Goal: Task Accomplishment & Management: Complete application form

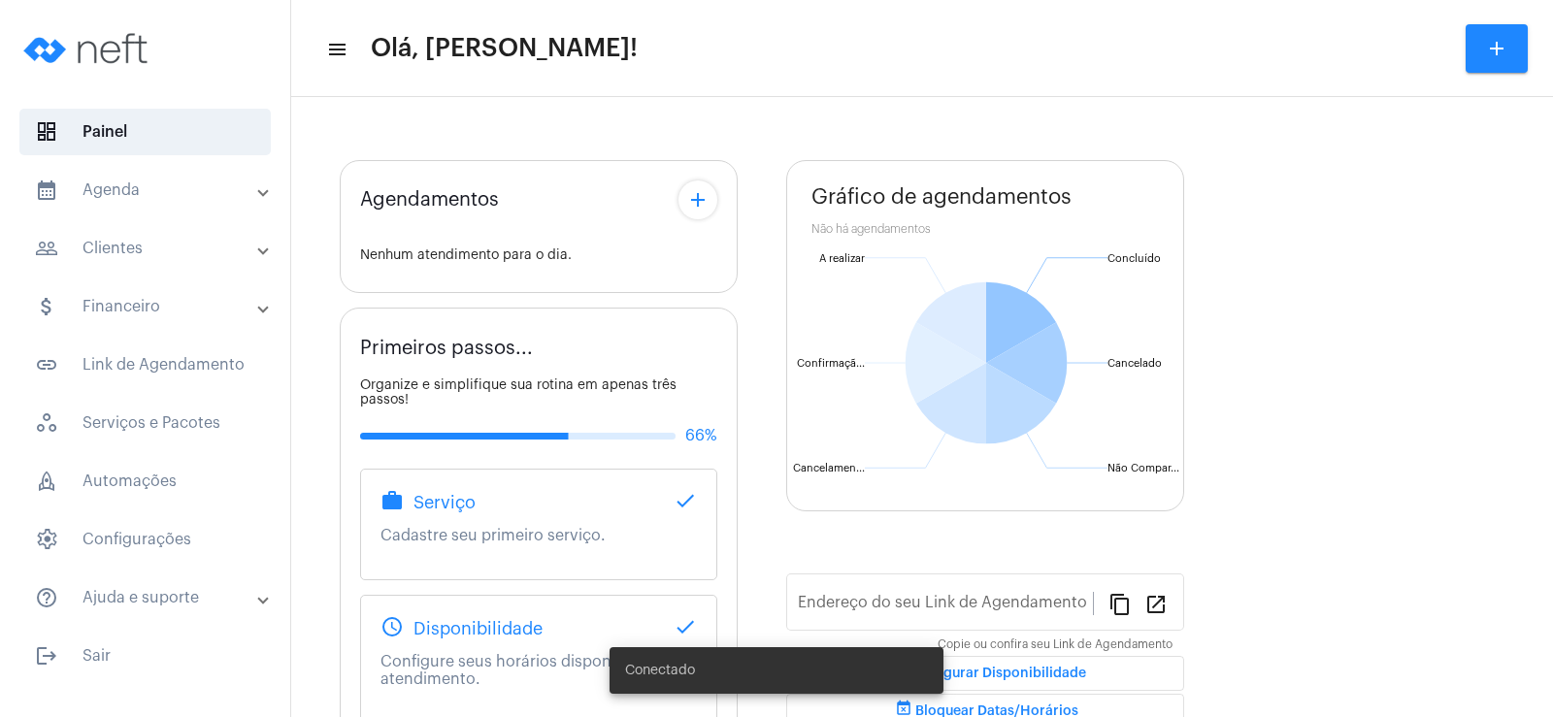
type input "[URL][DOMAIN_NAME]"
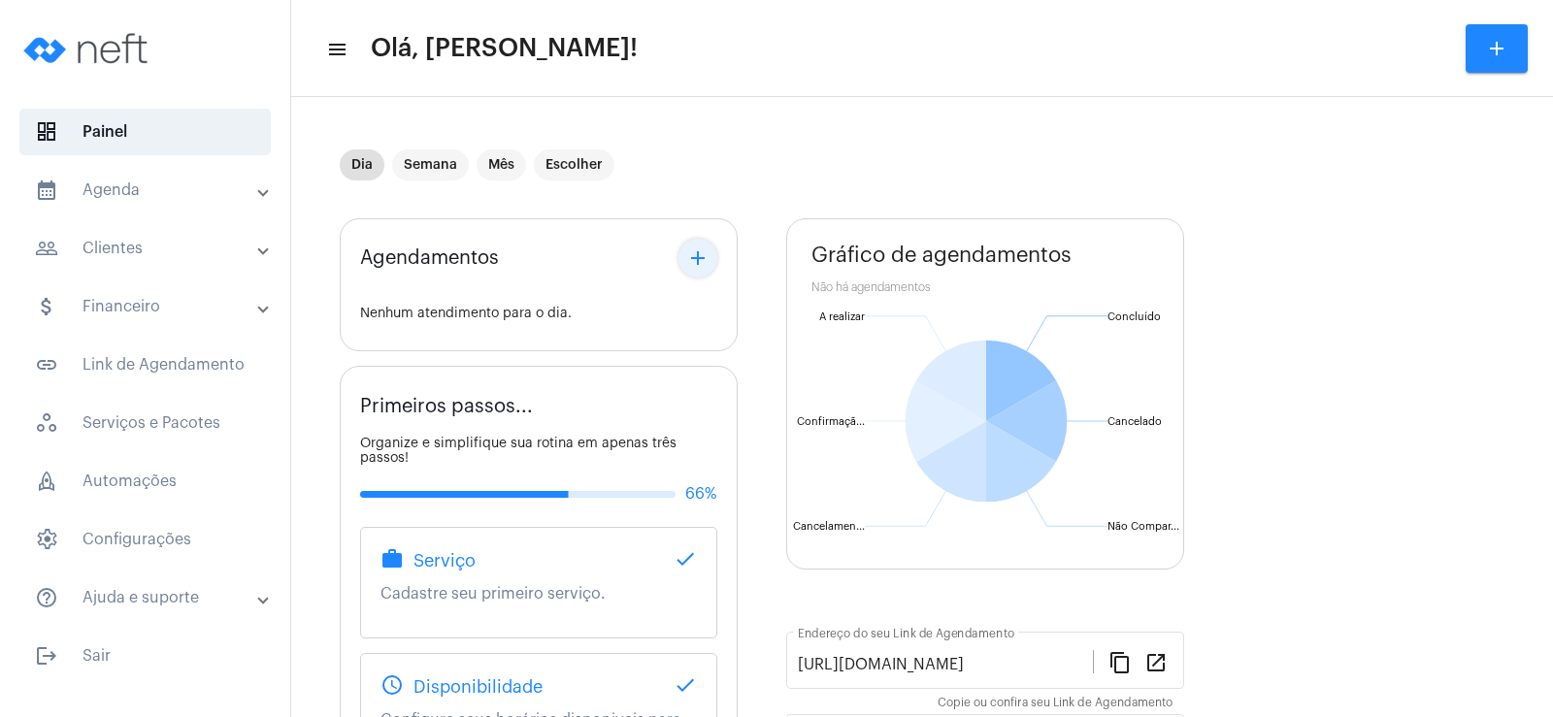
click at [704, 267] on mat-icon "add" at bounding box center [697, 258] width 23 height 23
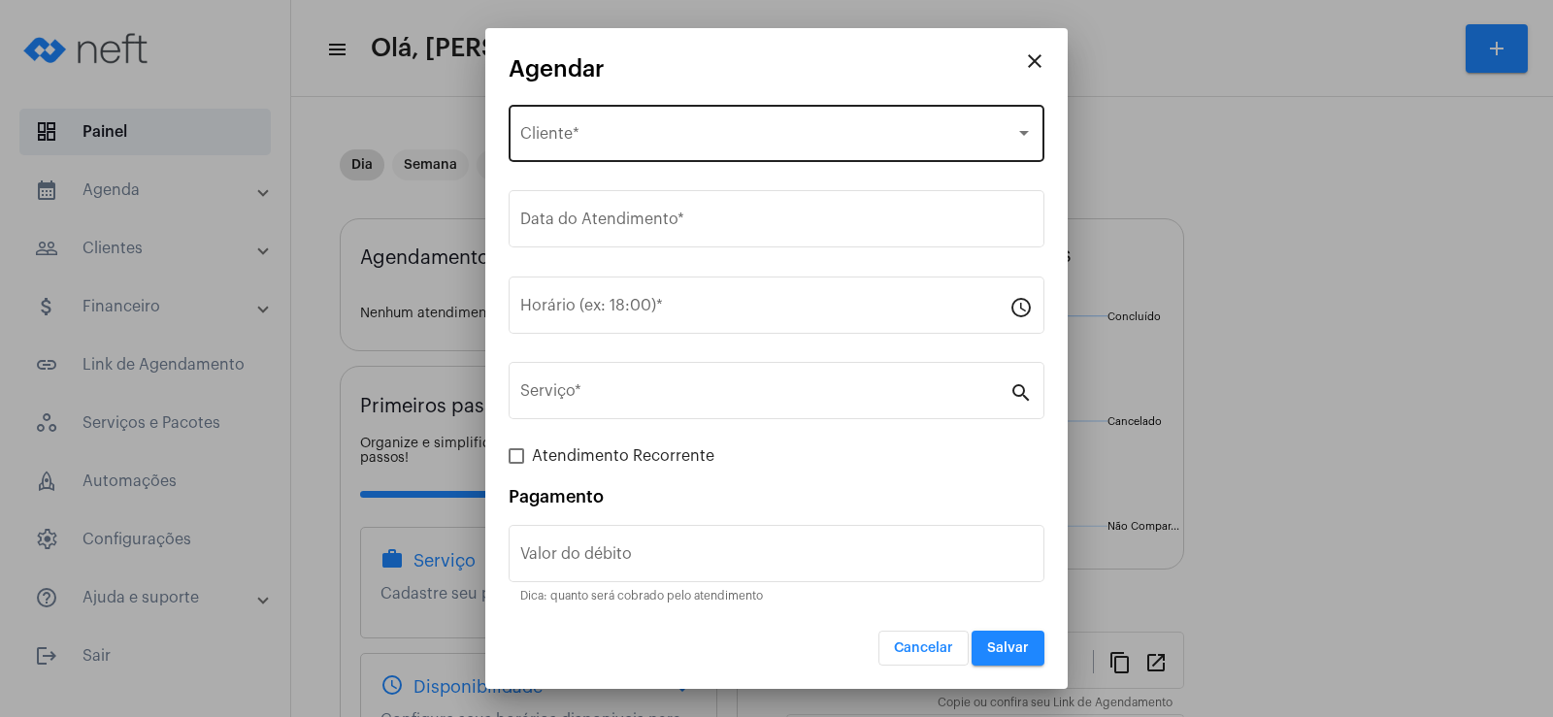
click at [591, 112] on div "Selecione o Cliente Cliente *" at bounding box center [776, 131] width 513 height 61
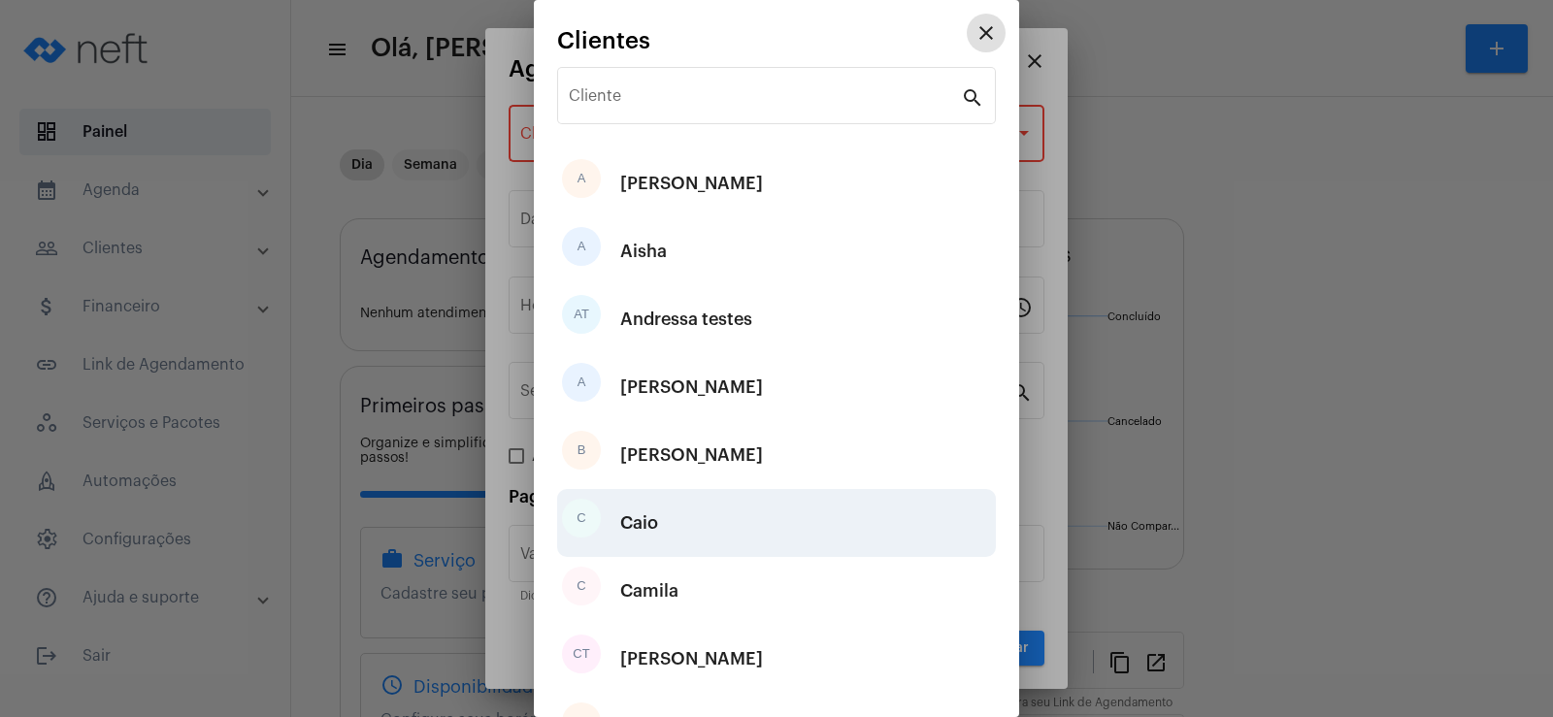
drag, startPoint x: 670, startPoint y: 658, endPoint x: 660, endPoint y: 553, distance: 105.3
click at [672, 654] on div "[PERSON_NAME]" at bounding box center [691, 659] width 143 height 58
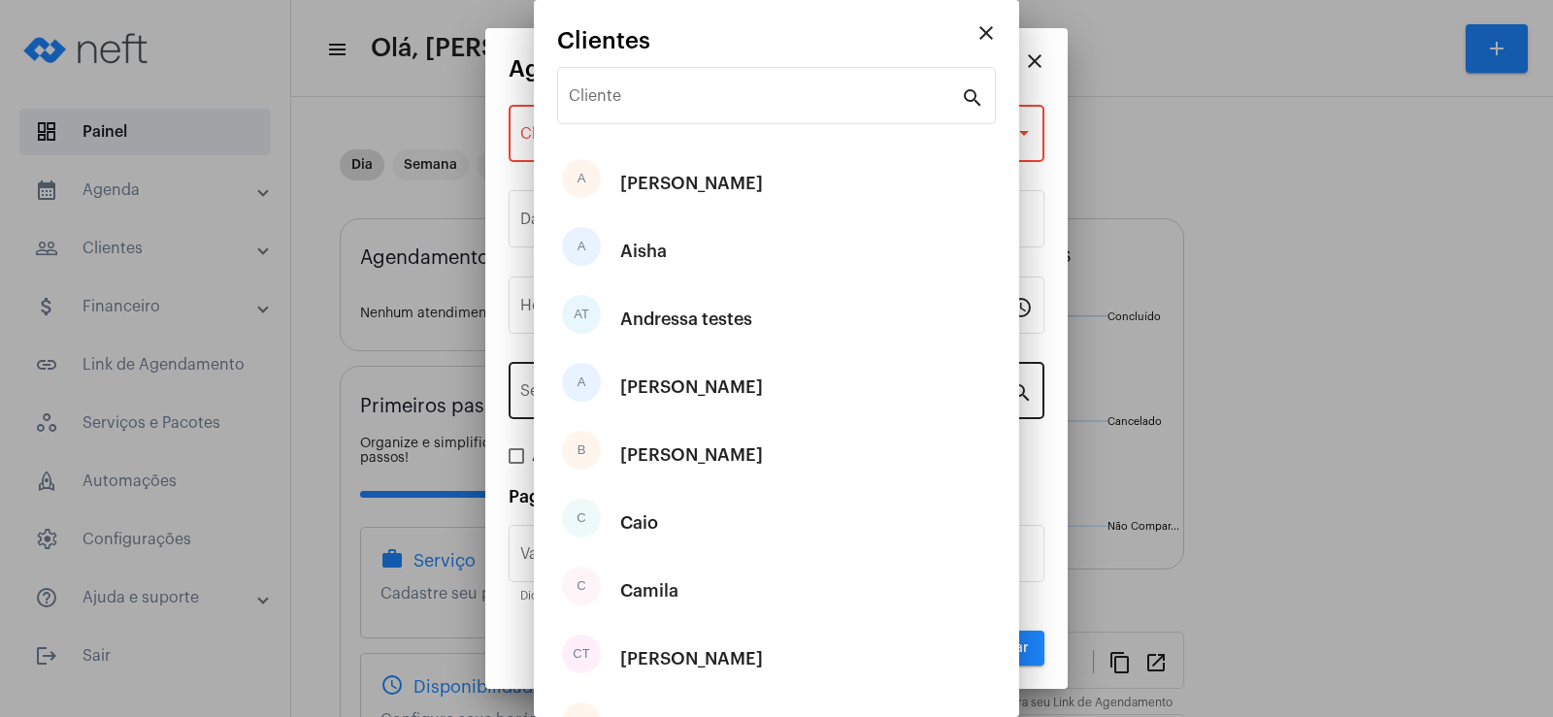
type input "R$"
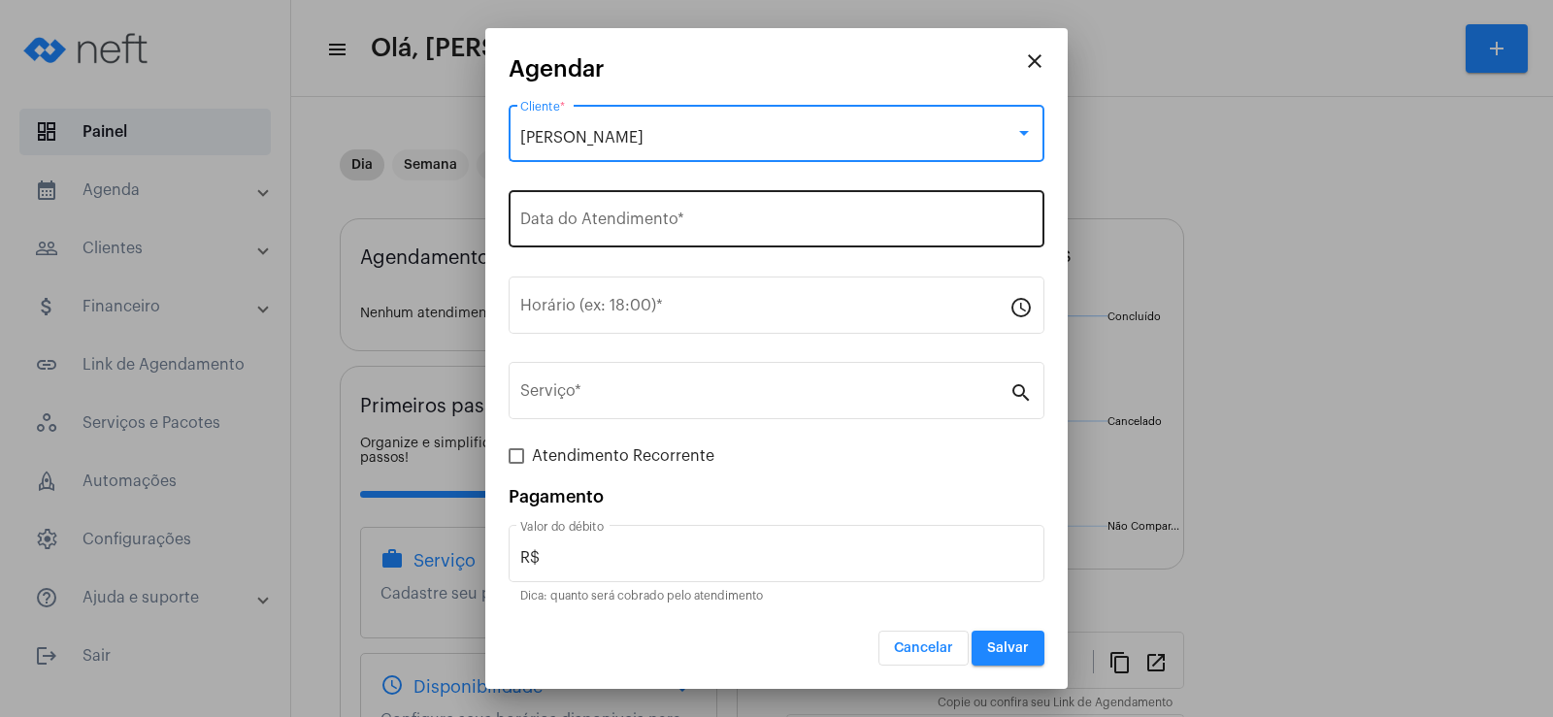
click at [584, 224] on input "Data do Atendimento *" at bounding box center [776, 223] width 513 height 17
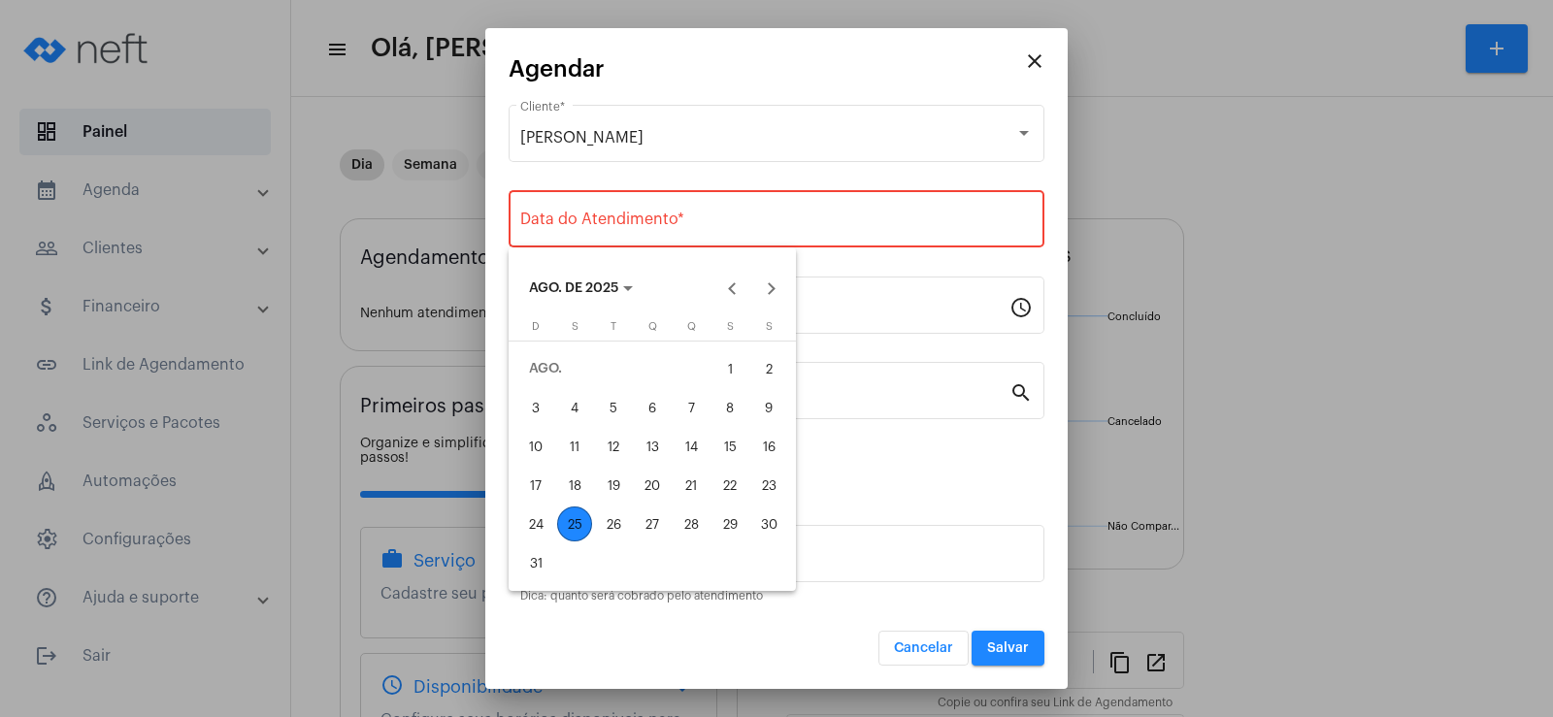
click at [576, 522] on div "25" at bounding box center [574, 524] width 35 height 35
type input "[DATE]"
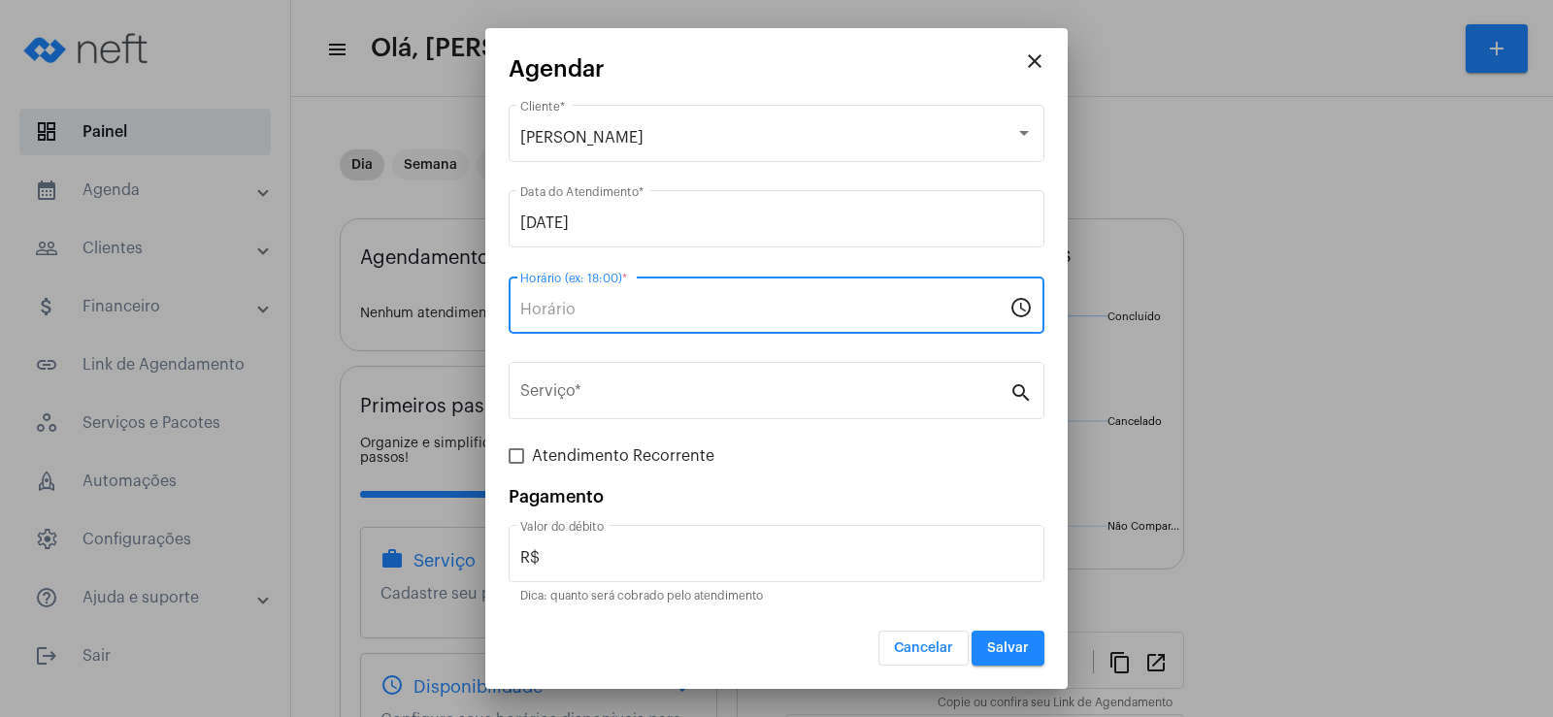
click at [566, 308] on input "Horário (ex: 18:00) *" at bounding box center [764, 309] width 489 height 17
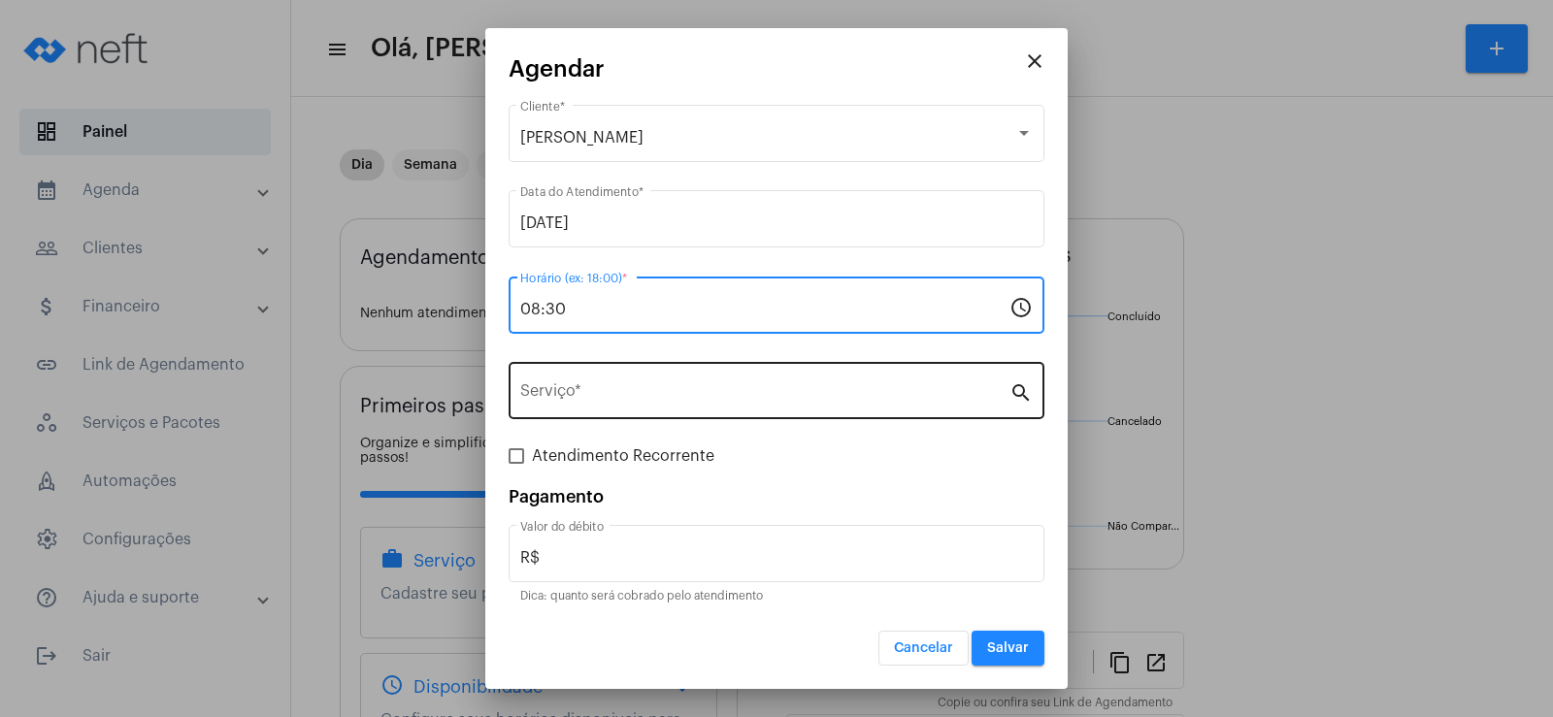
type input "08:30"
click at [609, 391] on input "Serviço *" at bounding box center [764, 394] width 489 height 17
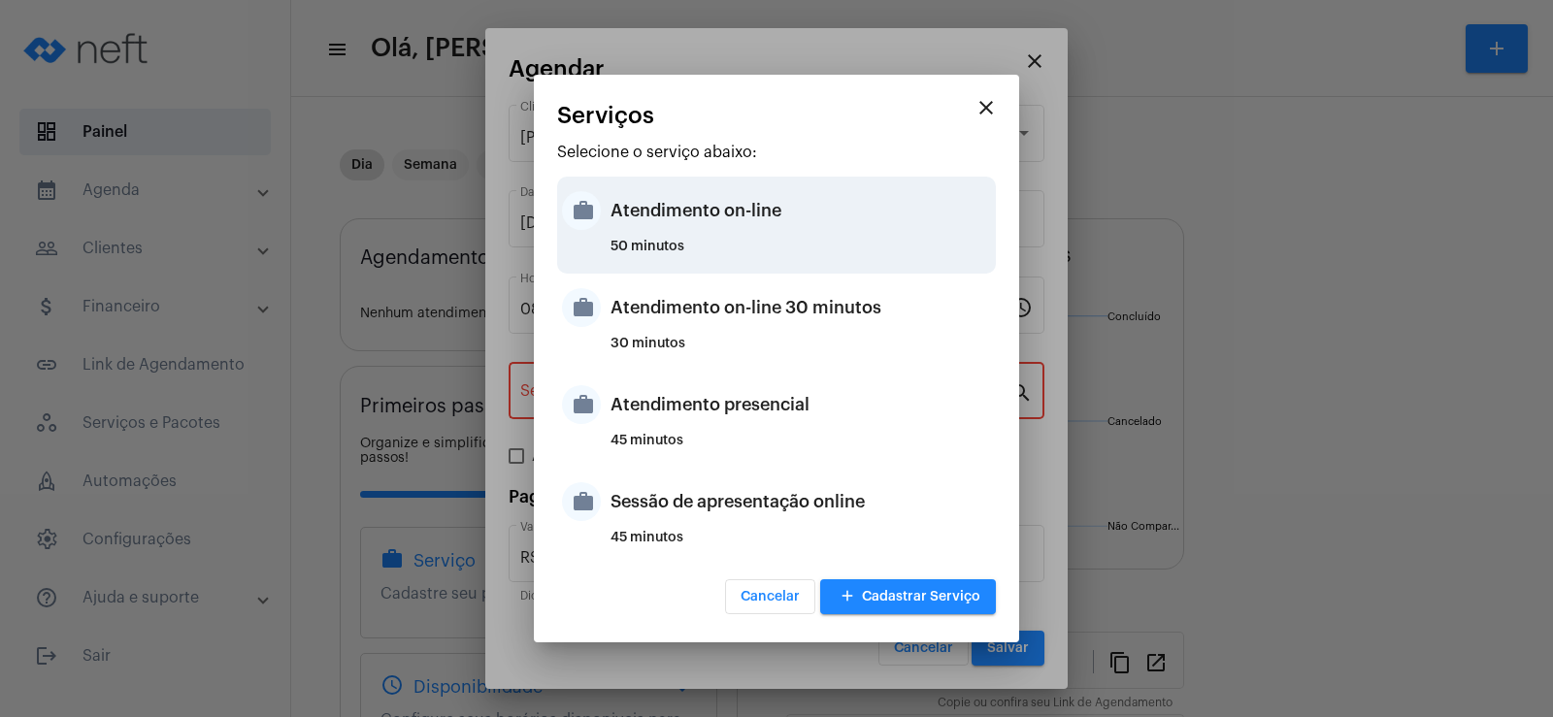
click at [674, 219] on div "Atendimento on-line" at bounding box center [801, 211] width 381 height 58
type input "Atendimento on-line"
type input "R$ 0"
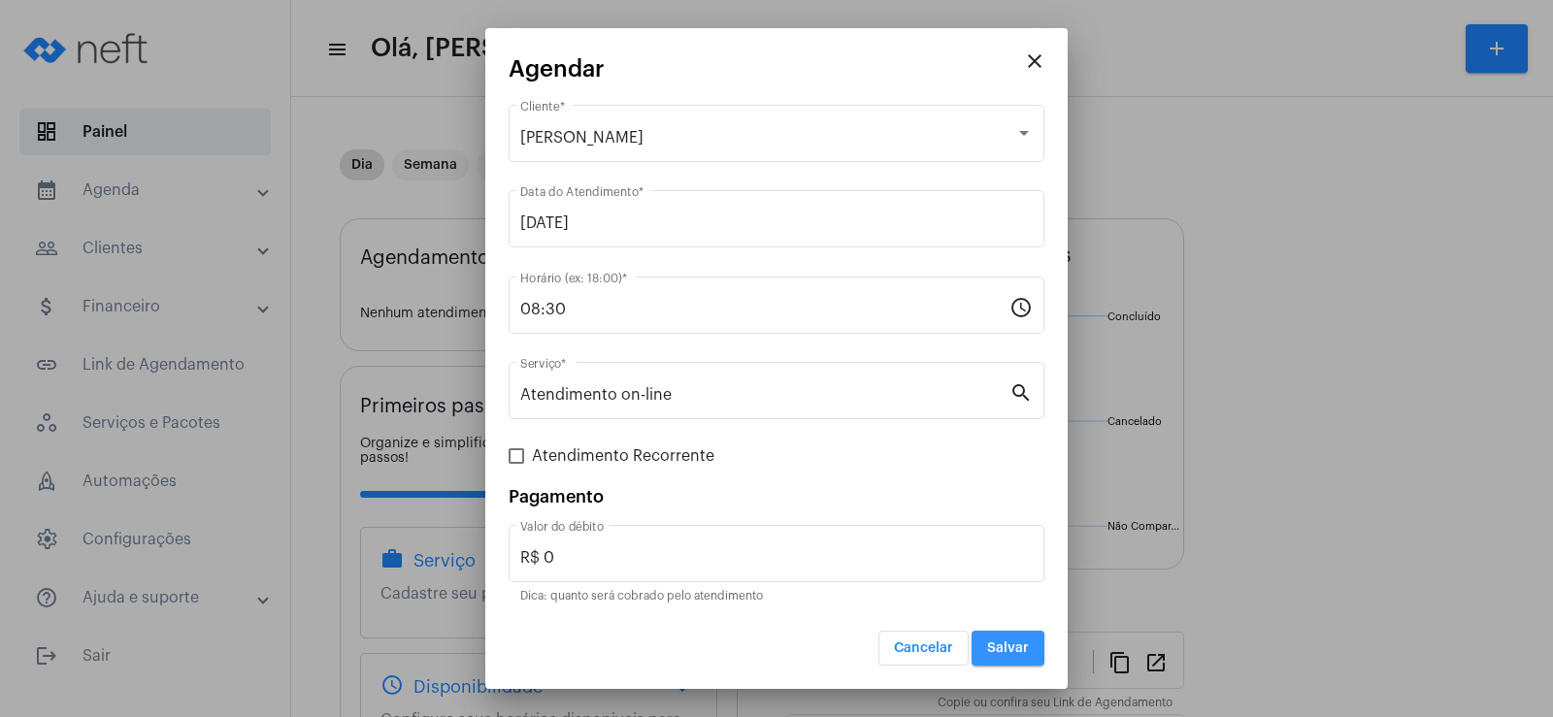
click at [1001, 649] on span "Salvar" at bounding box center [1008, 649] width 42 height 14
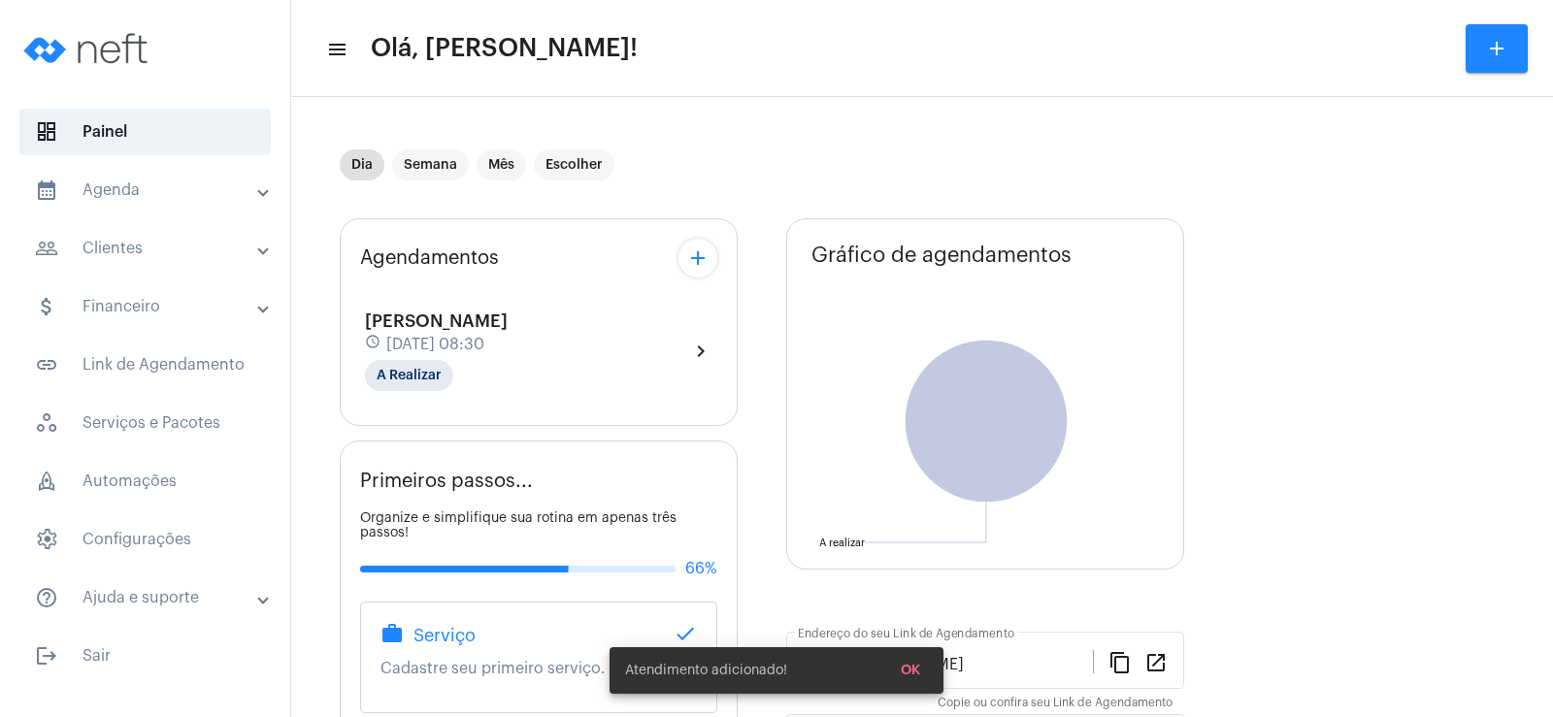
click at [689, 267] on mat-icon "add" at bounding box center [697, 258] width 23 height 23
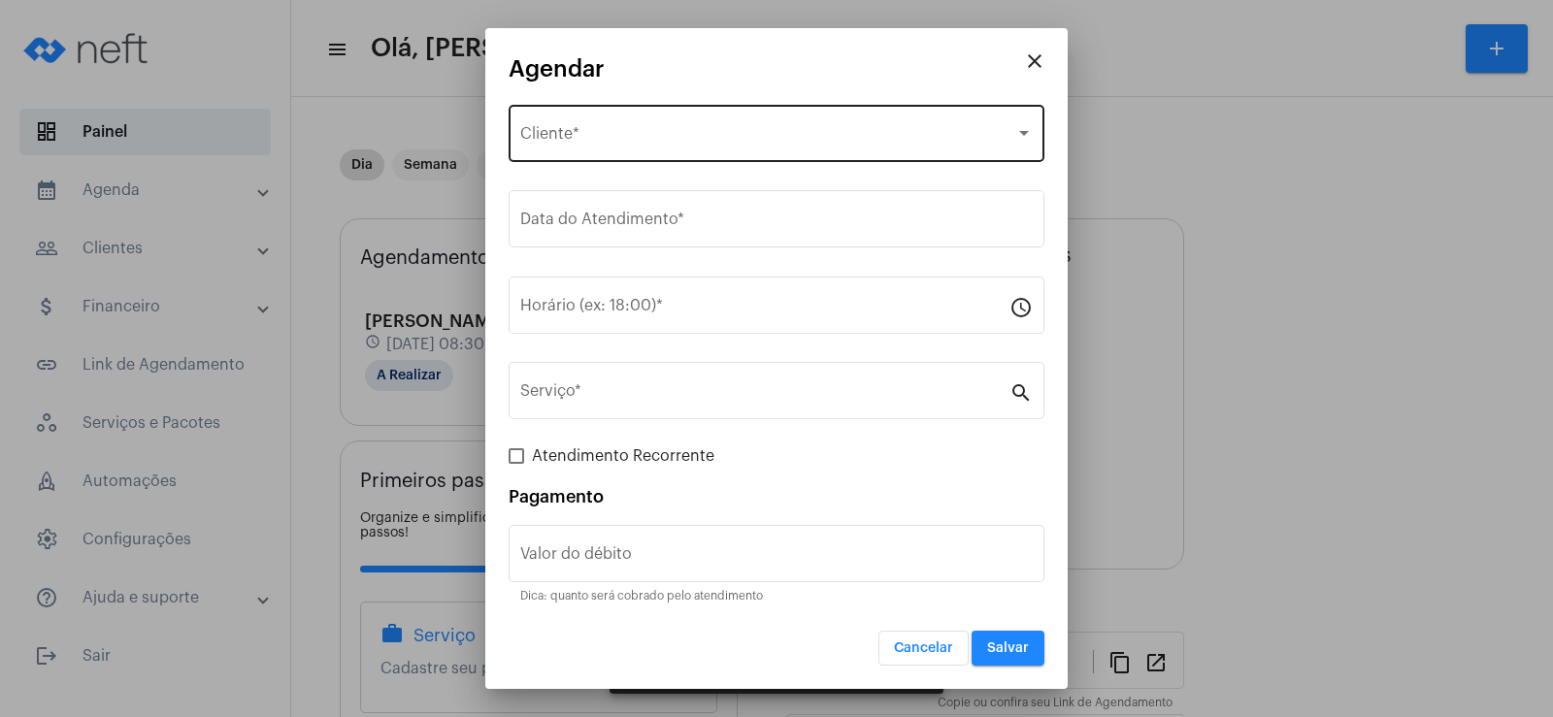
click at [605, 133] on span "Selecione o Cliente" at bounding box center [767, 137] width 495 height 17
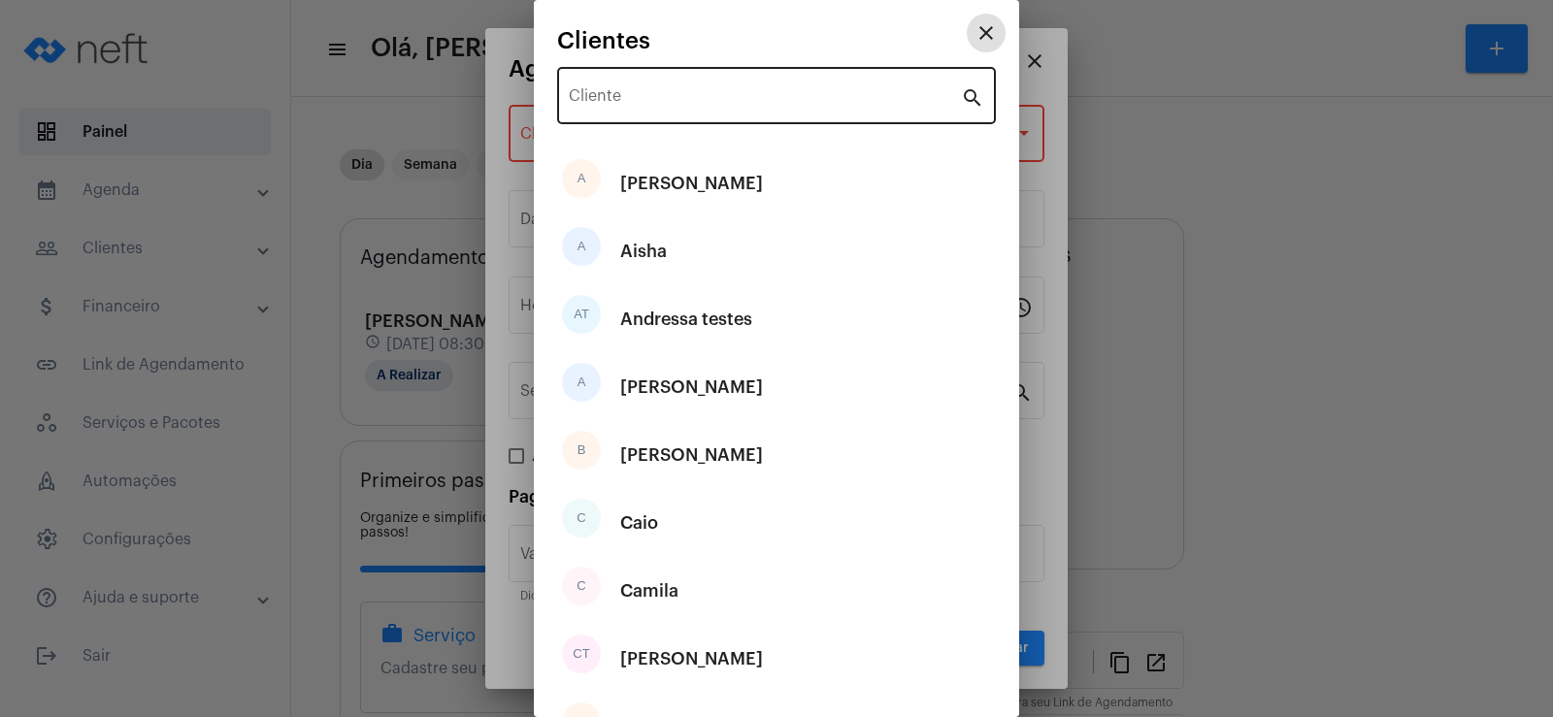
click at [645, 101] on input "Cliente" at bounding box center [765, 99] width 392 height 17
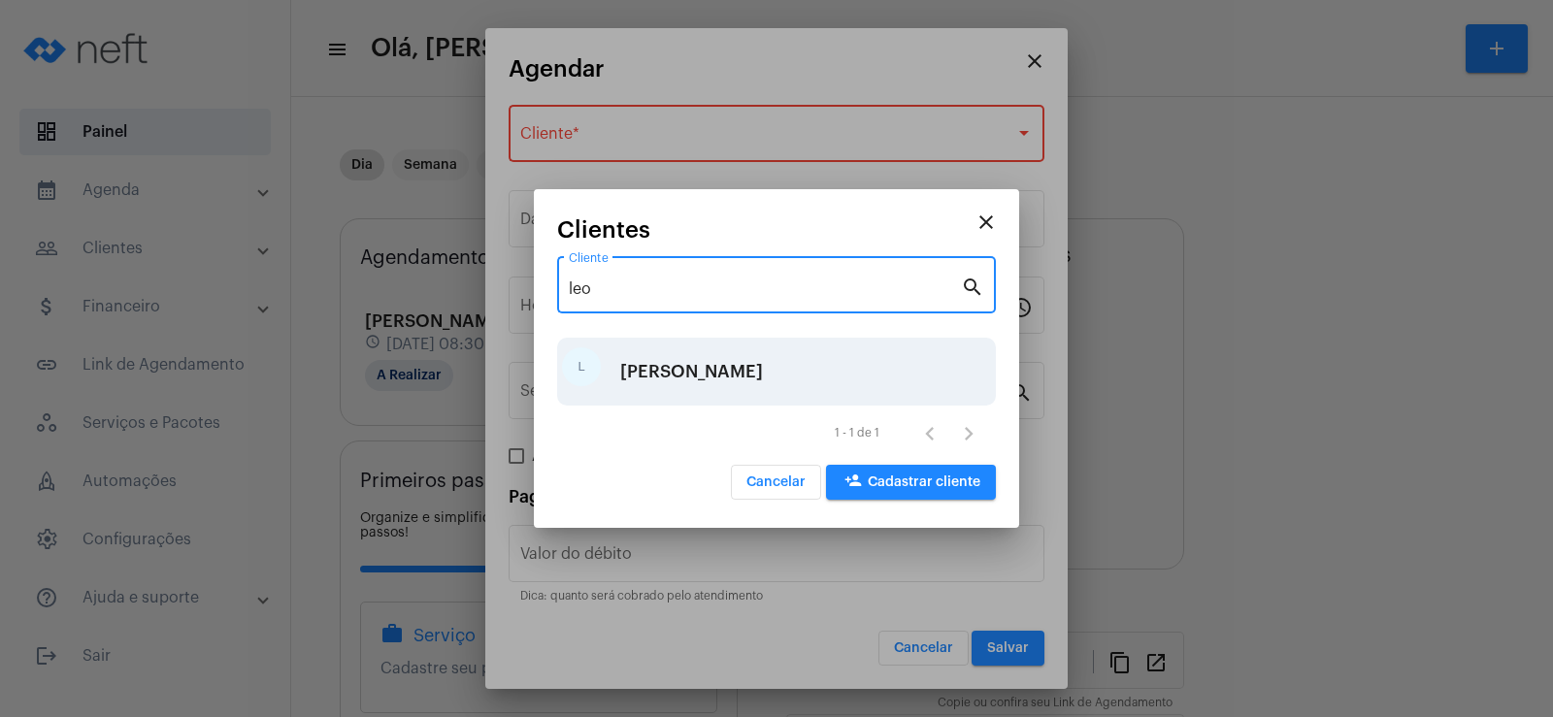
type input "leo"
click at [658, 358] on div "[PERSON_NAME]" at bounding box center [691, 372] width 143 height 58
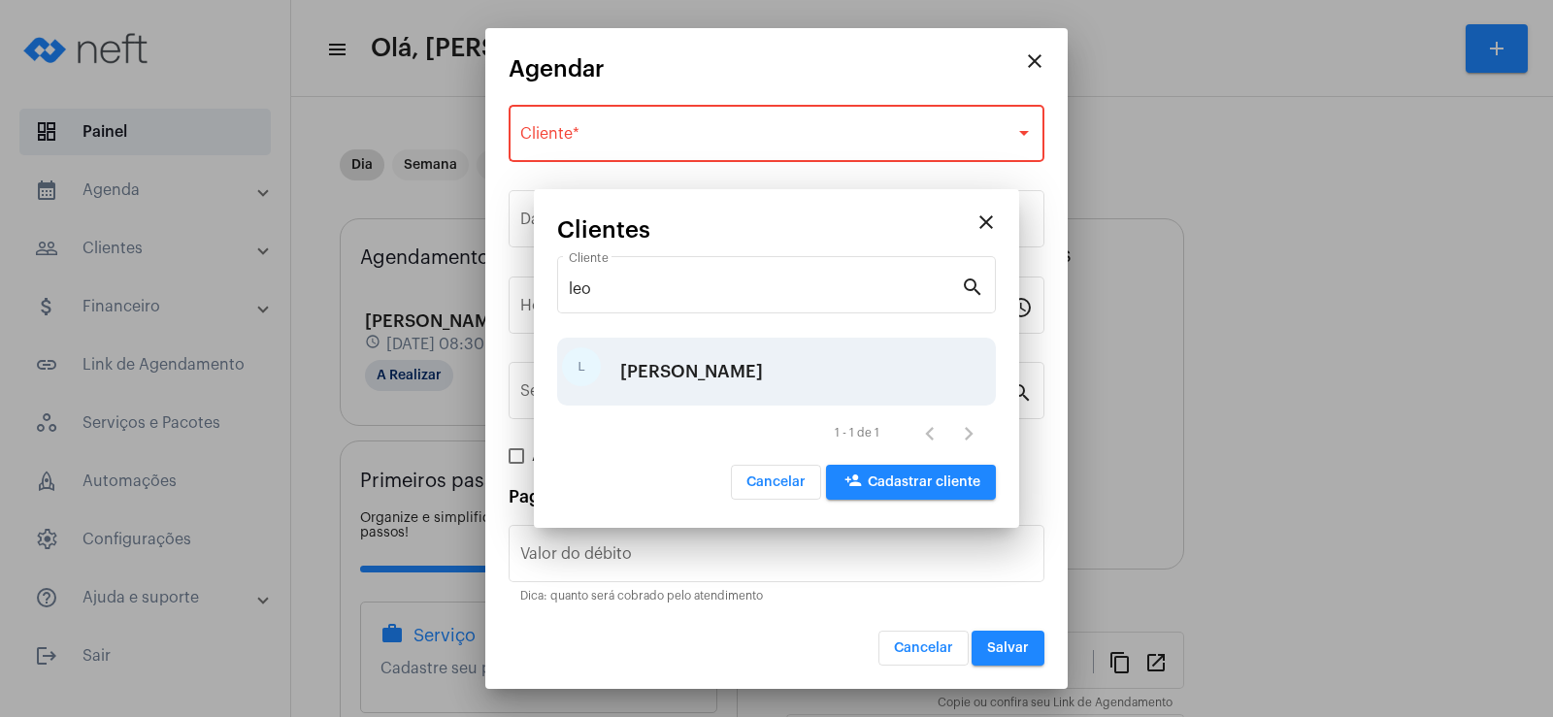
type input "R$"
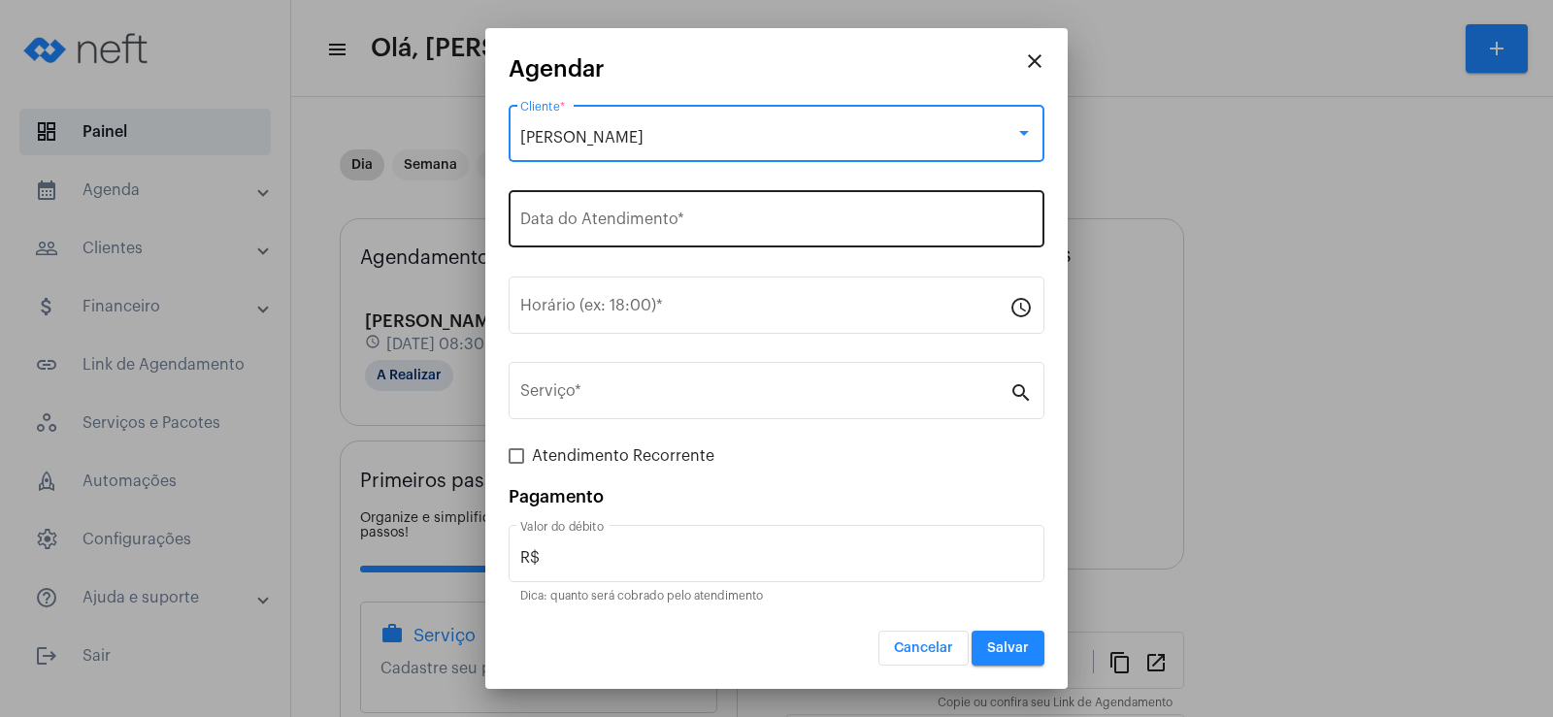
click at [612, 218] on input "Data do Atendimento *" at bounding box center [776, 223] width 513 height 17
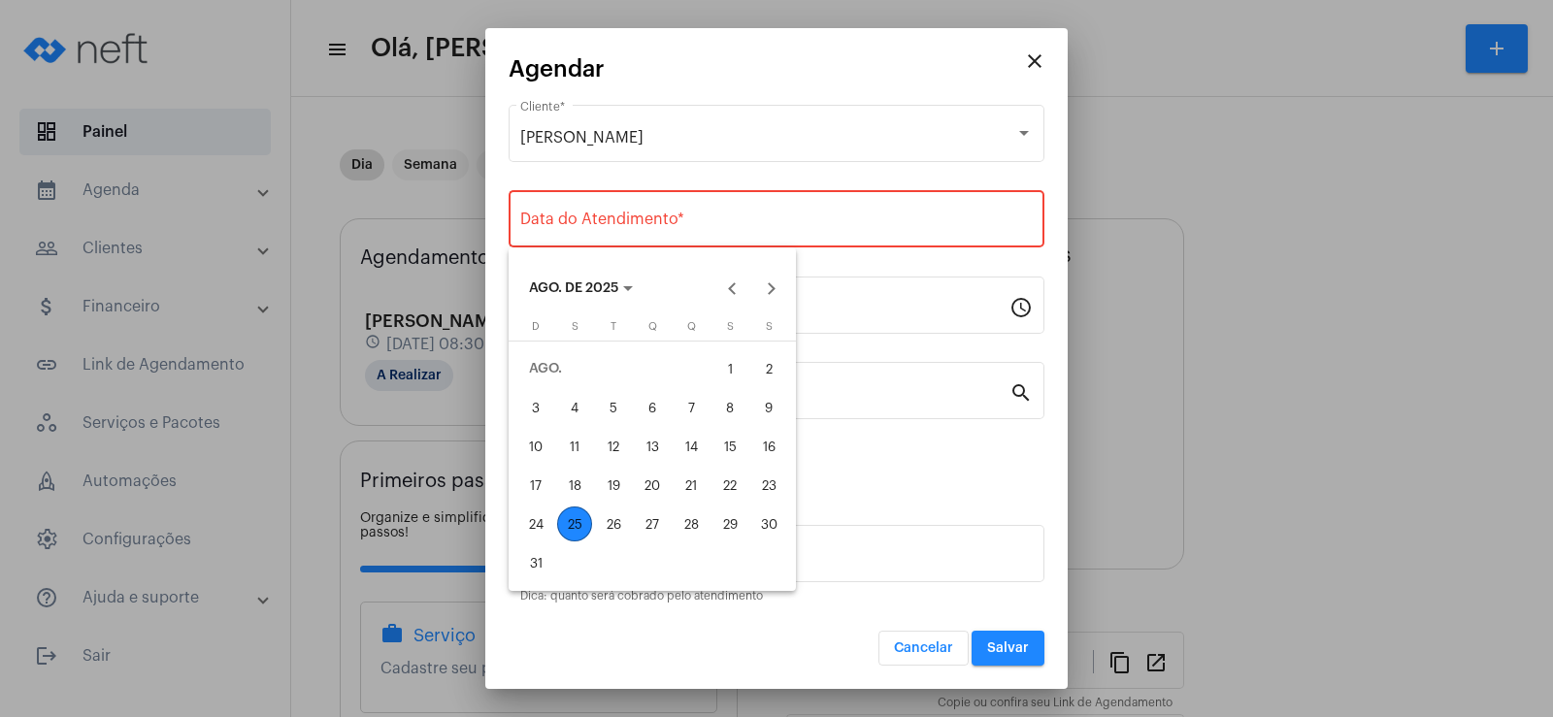
click at [566, 521] on div "25" at bounding box center [574, 524] width 35 height 35
type input "[DATE]"
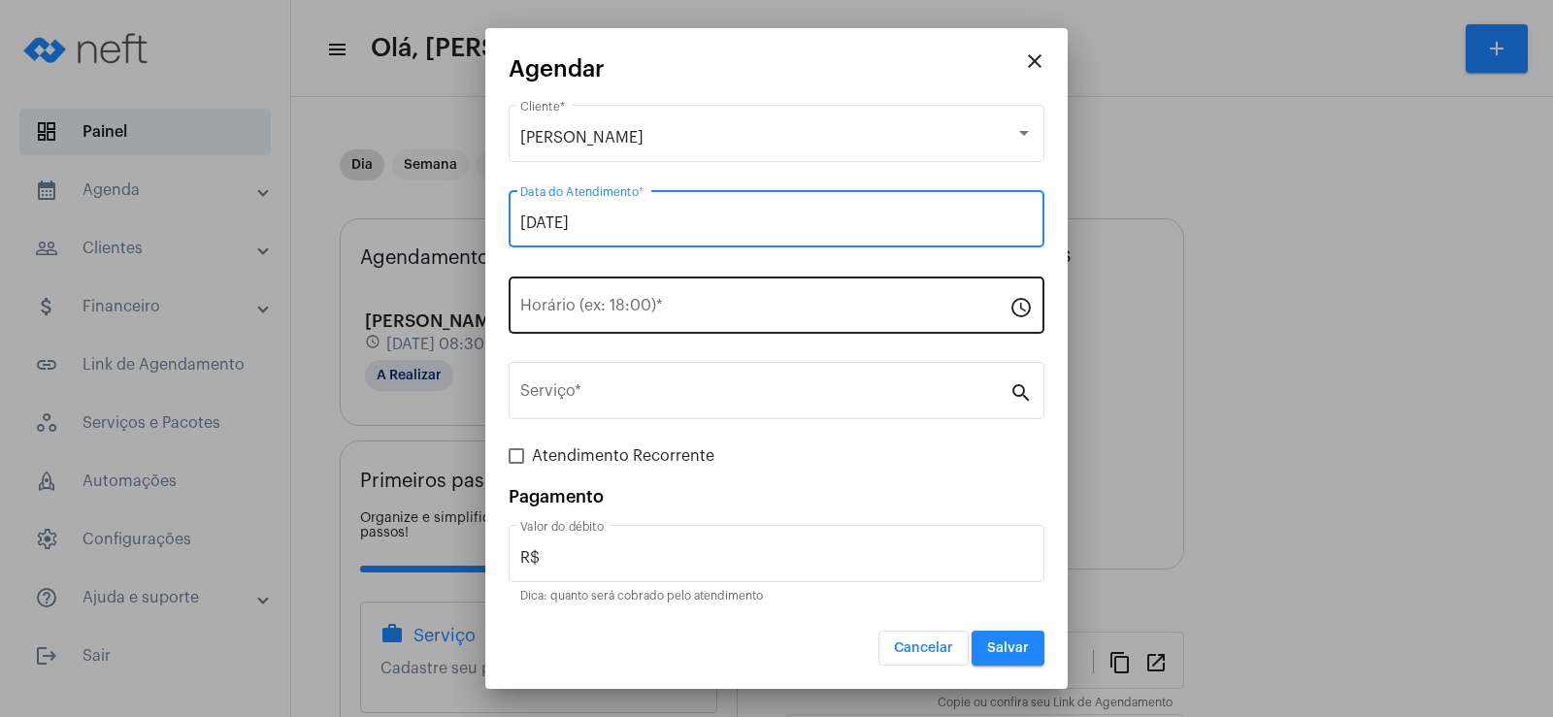
click at [598, 301] on input "Horário (ex: 18:00) *" at bounding box center [764, 309] width 489 height 17
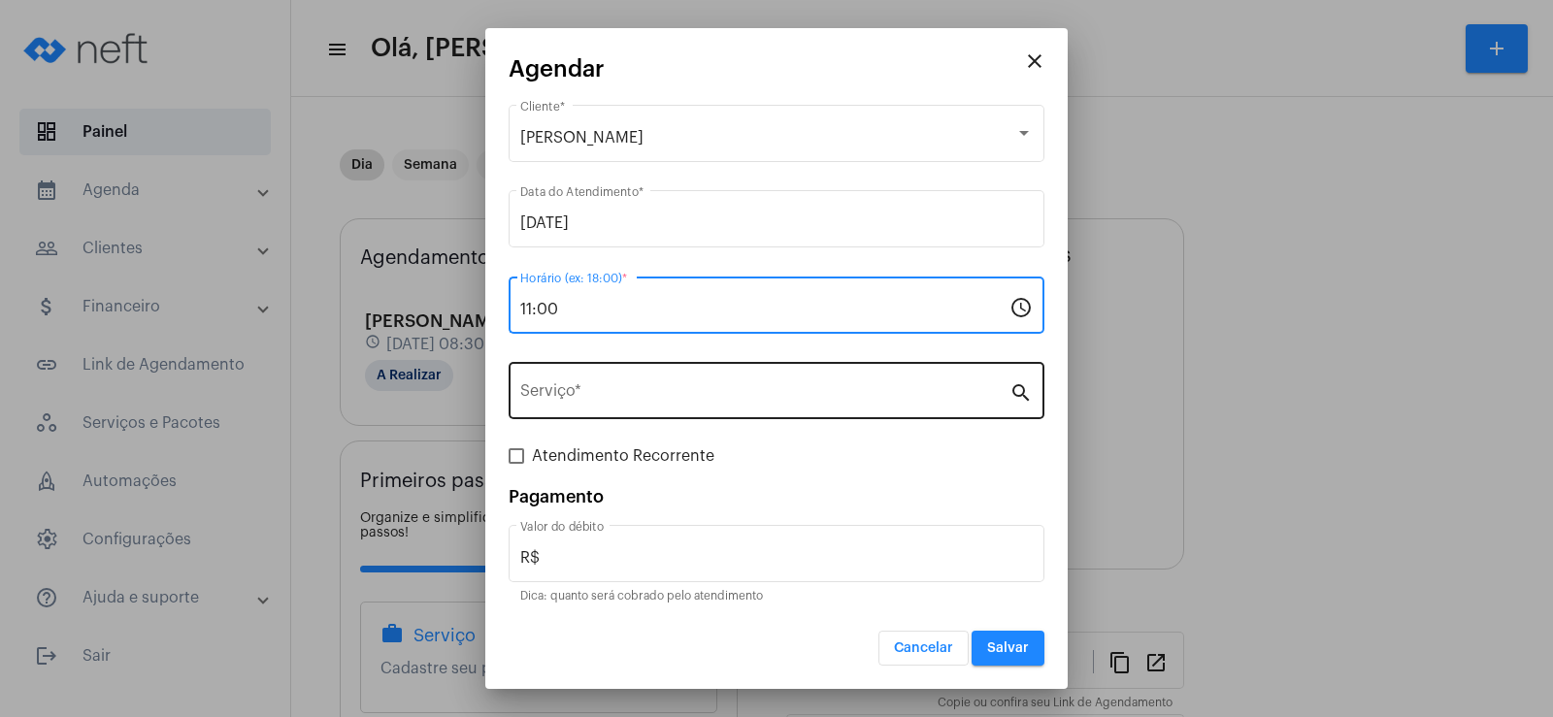
type input "11:00"
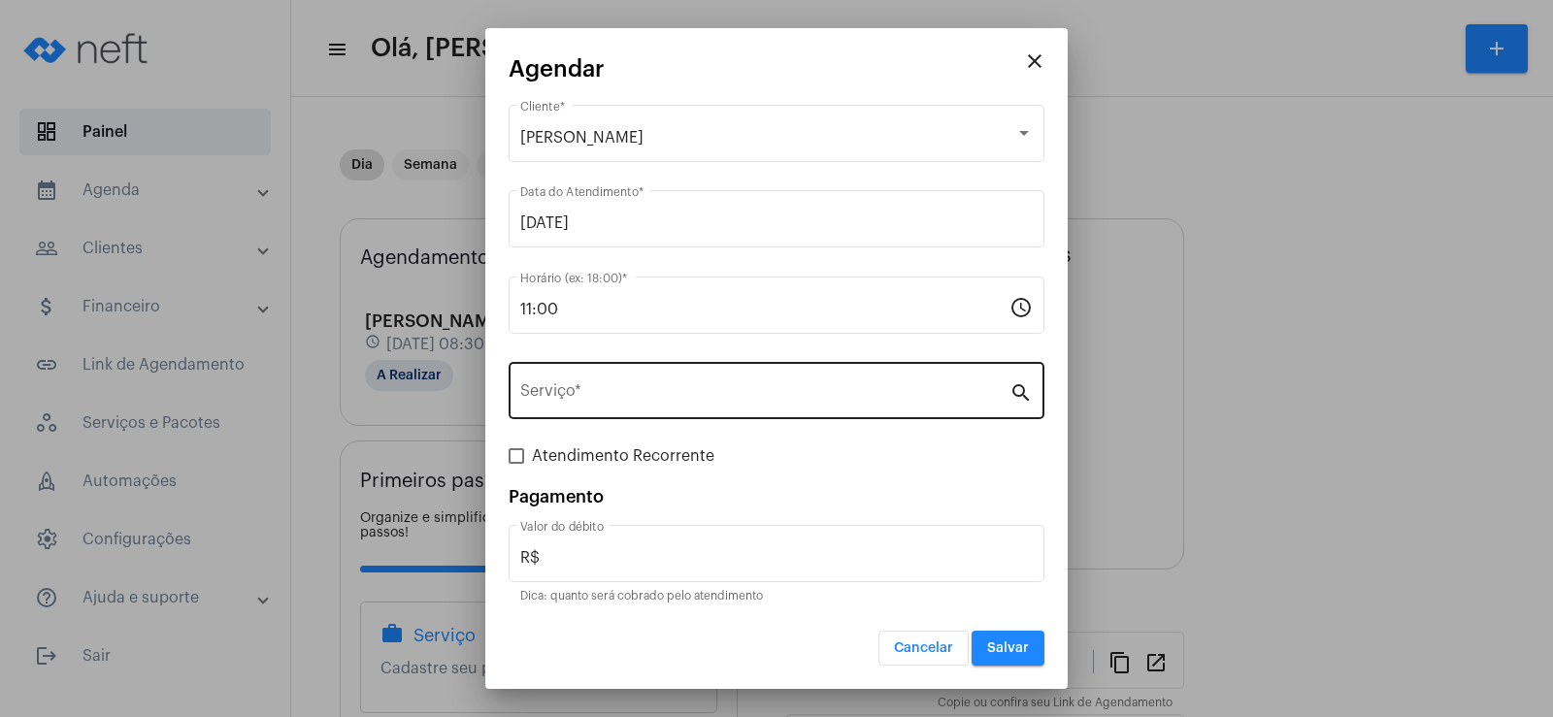
click at [608, 384] on div "Serviço *" at bounding box center [764, 388] width 489 height 61
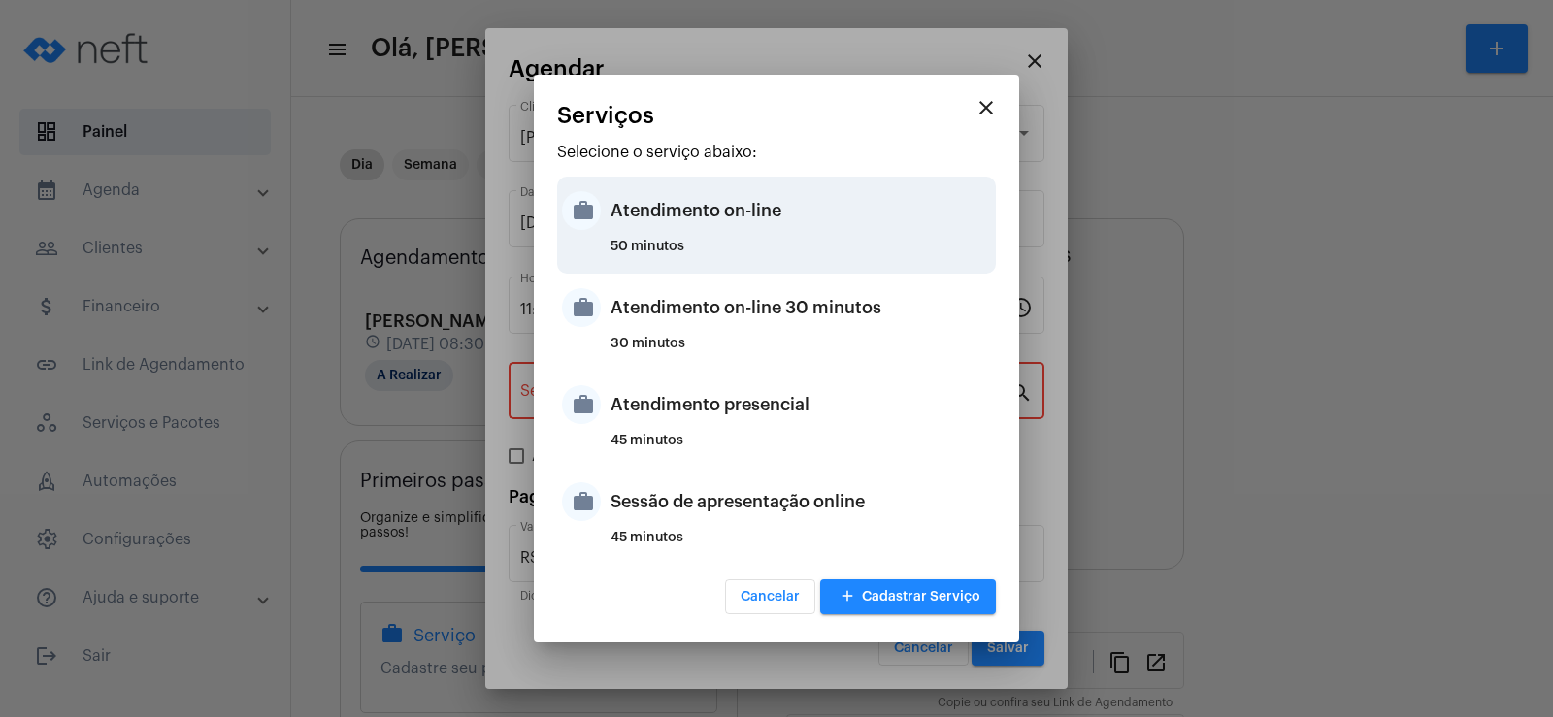
click at [701, 226] on div "Atendimento on-line" at bounding box center [801, 211] width 381 height 58
type input "Atendimento on-line"
type input "R$ 0"
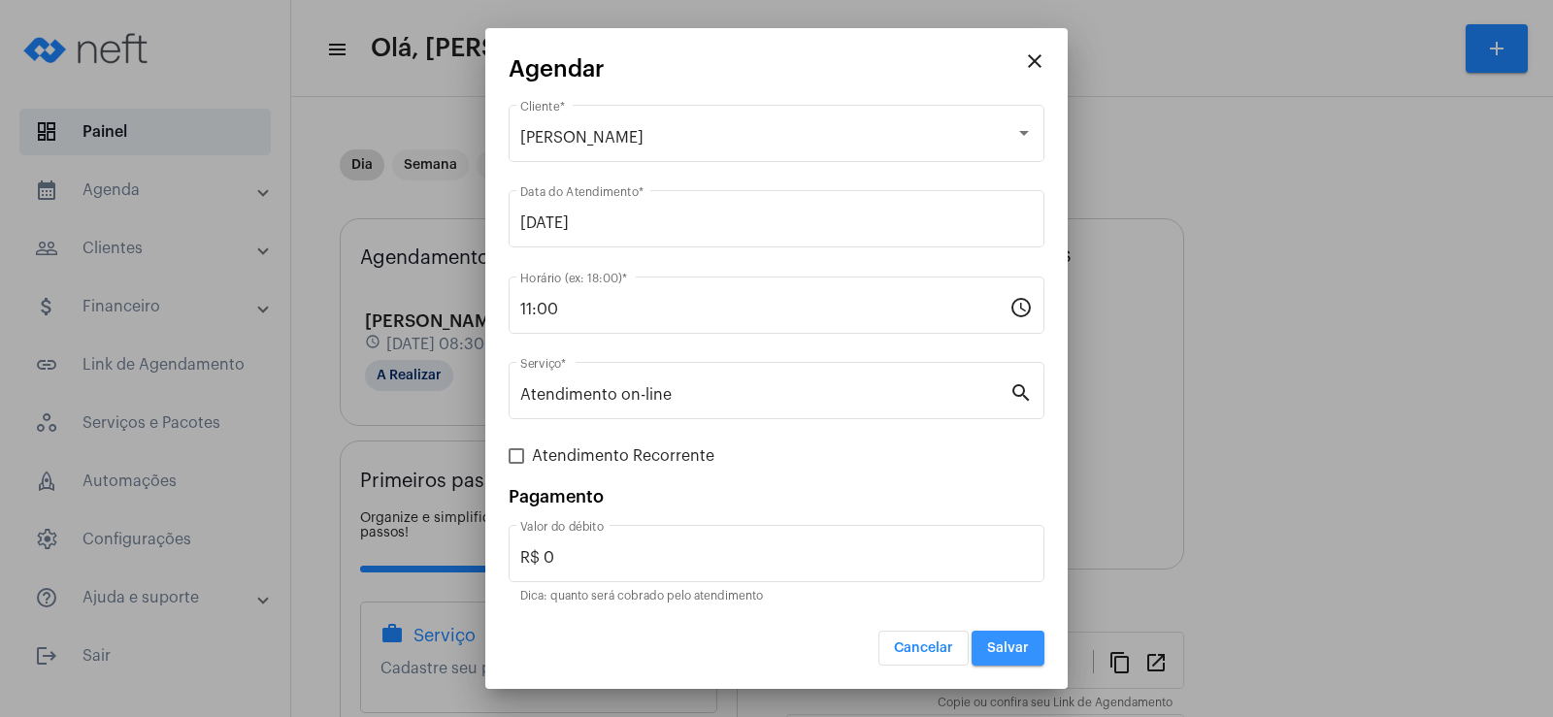
click at [1002, 653] on span "Salvar" at bounding box center [1008, 649] width 42 height 14
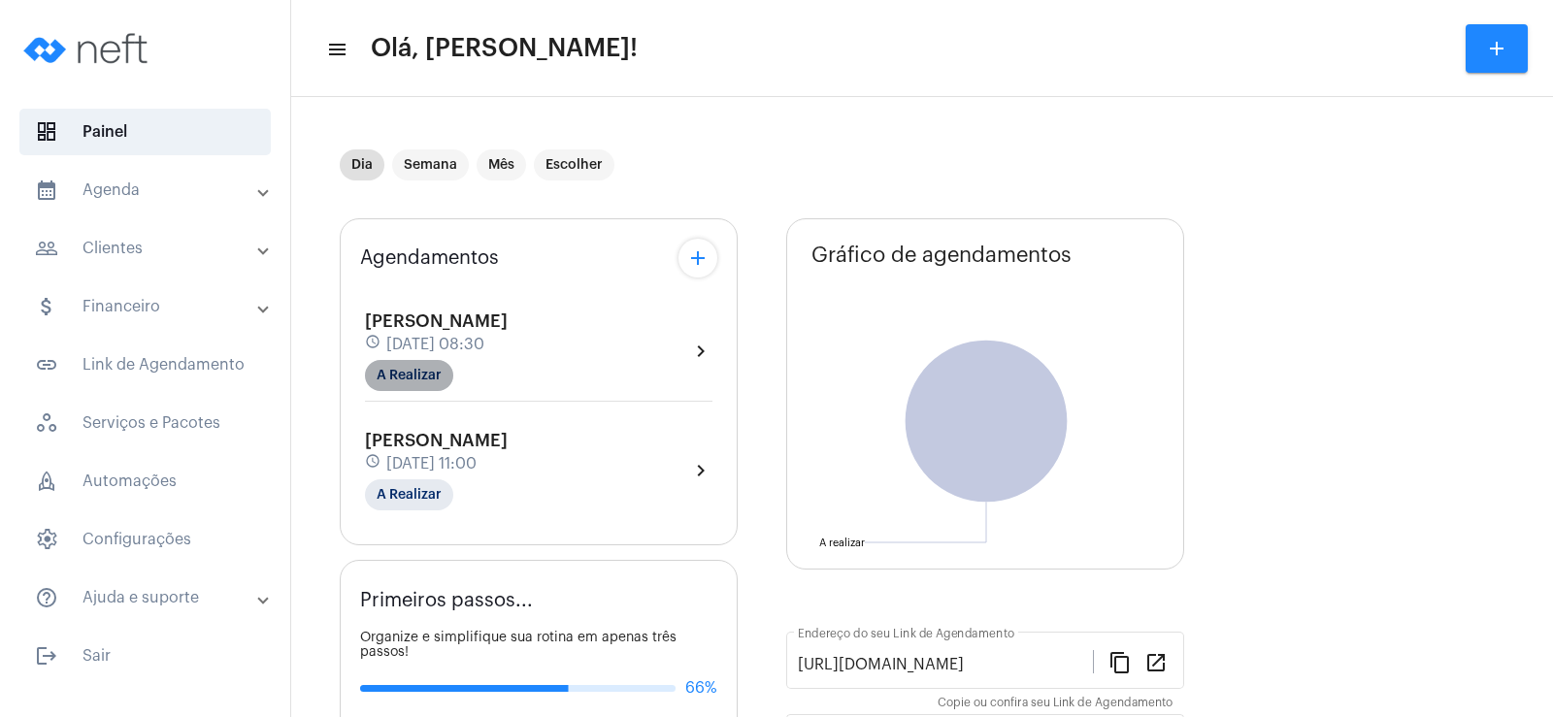
click at [420, 364] on mat-chip "A Realizar" at bounding box center [409, 375] width 88 height 31
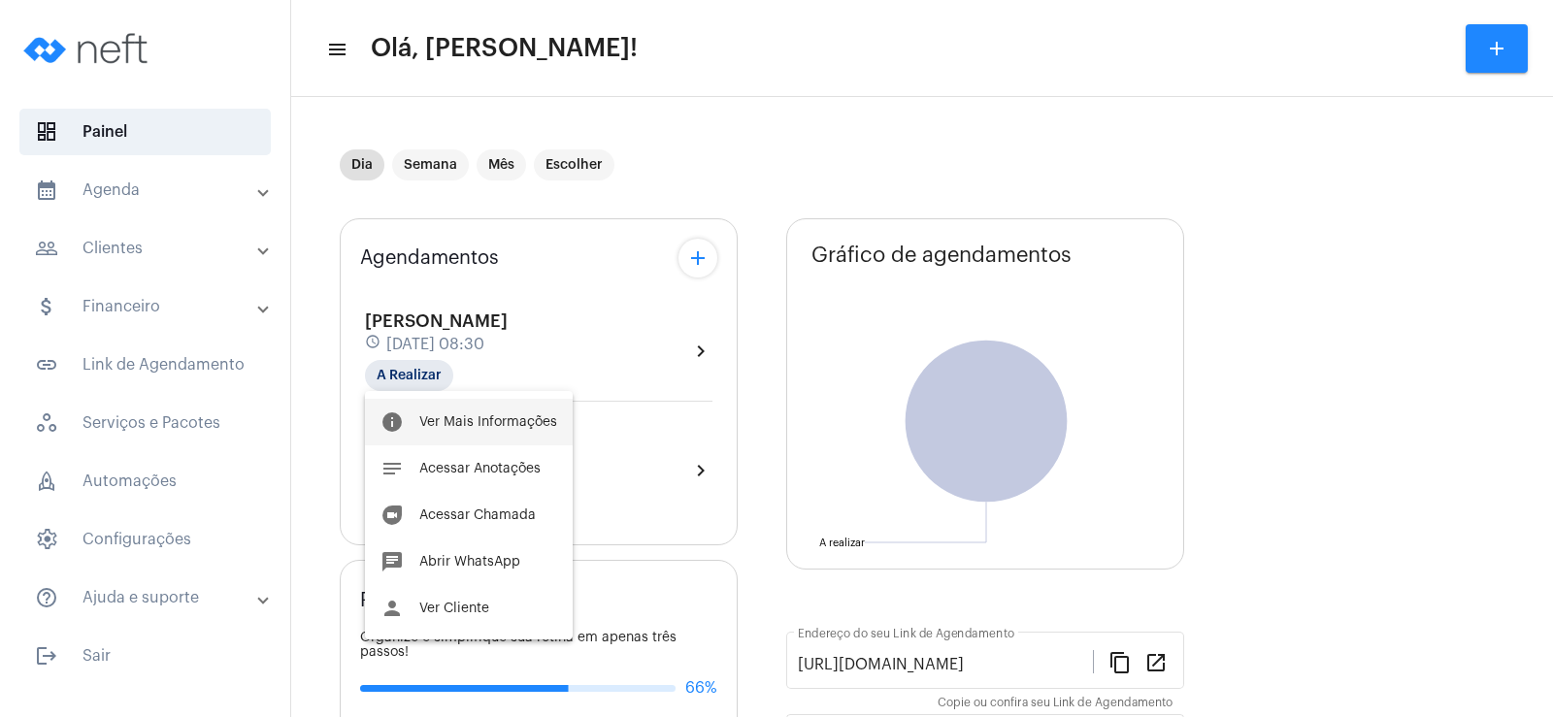
click at [528, 417] on span "Ver Mais Informações" at bounding box center [488, 423] width 138 height 14
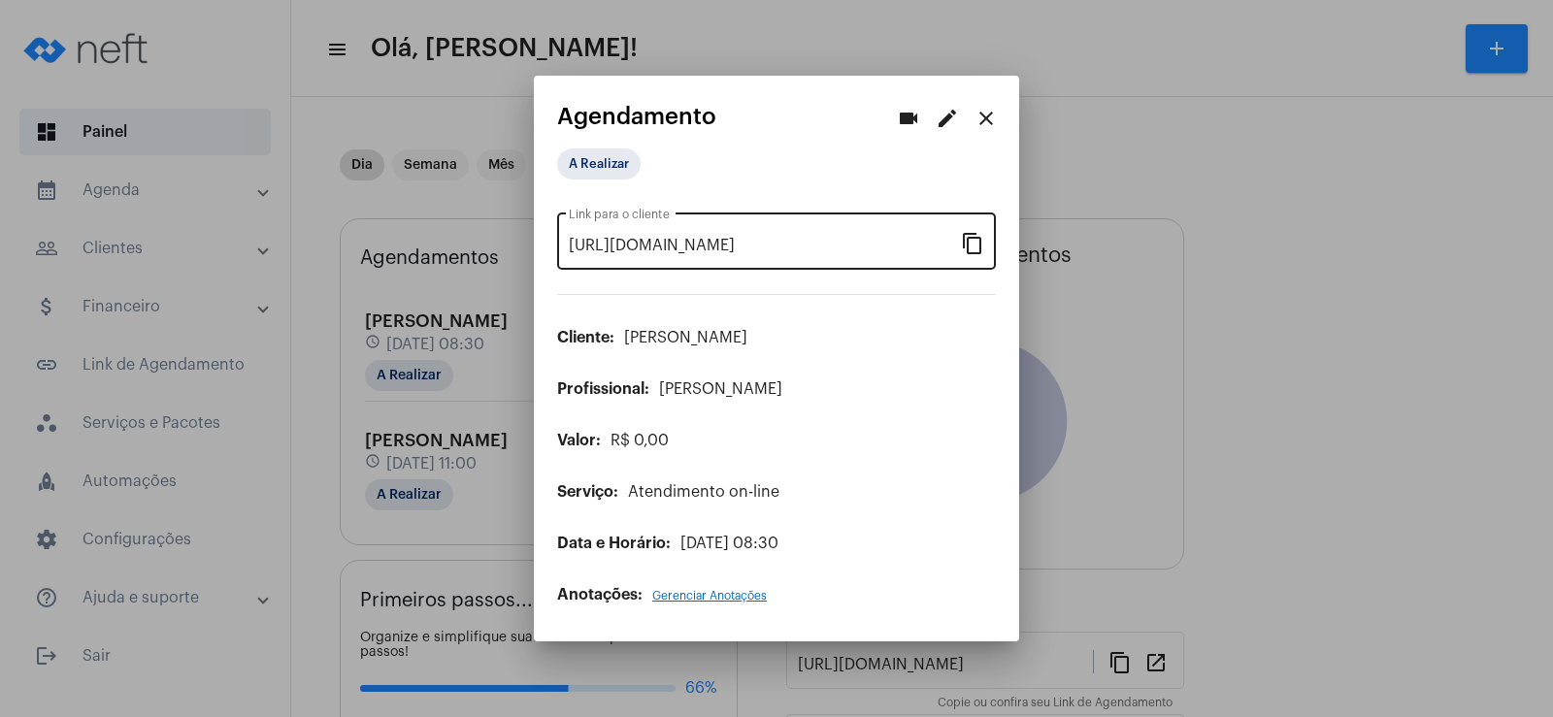
click at [964, 232] on mat-icon "content_copy" at bounding box center [972, 242] width 23 height 23
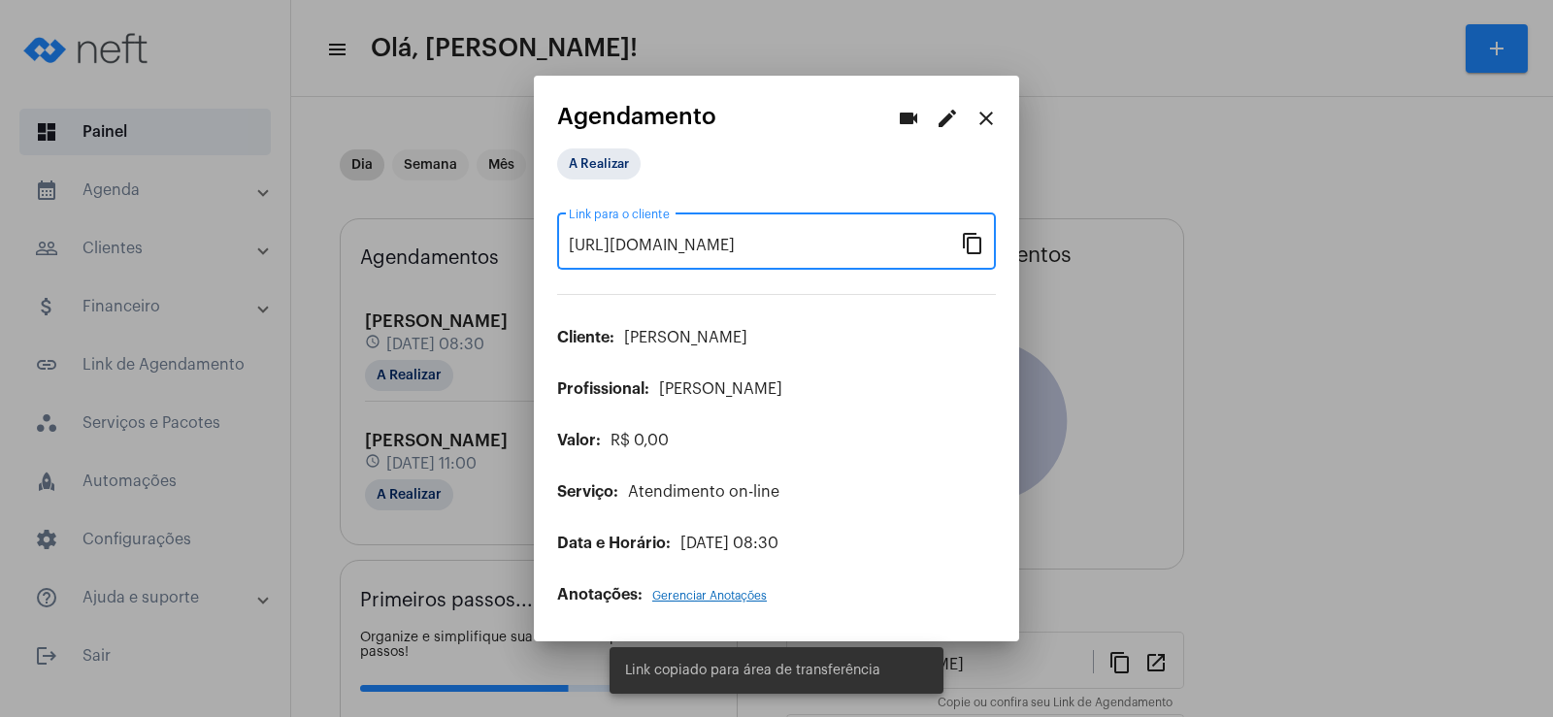
click at [907, 115] on mat-icon "videocam" at bounding box center [908, 118] width 23 height 23
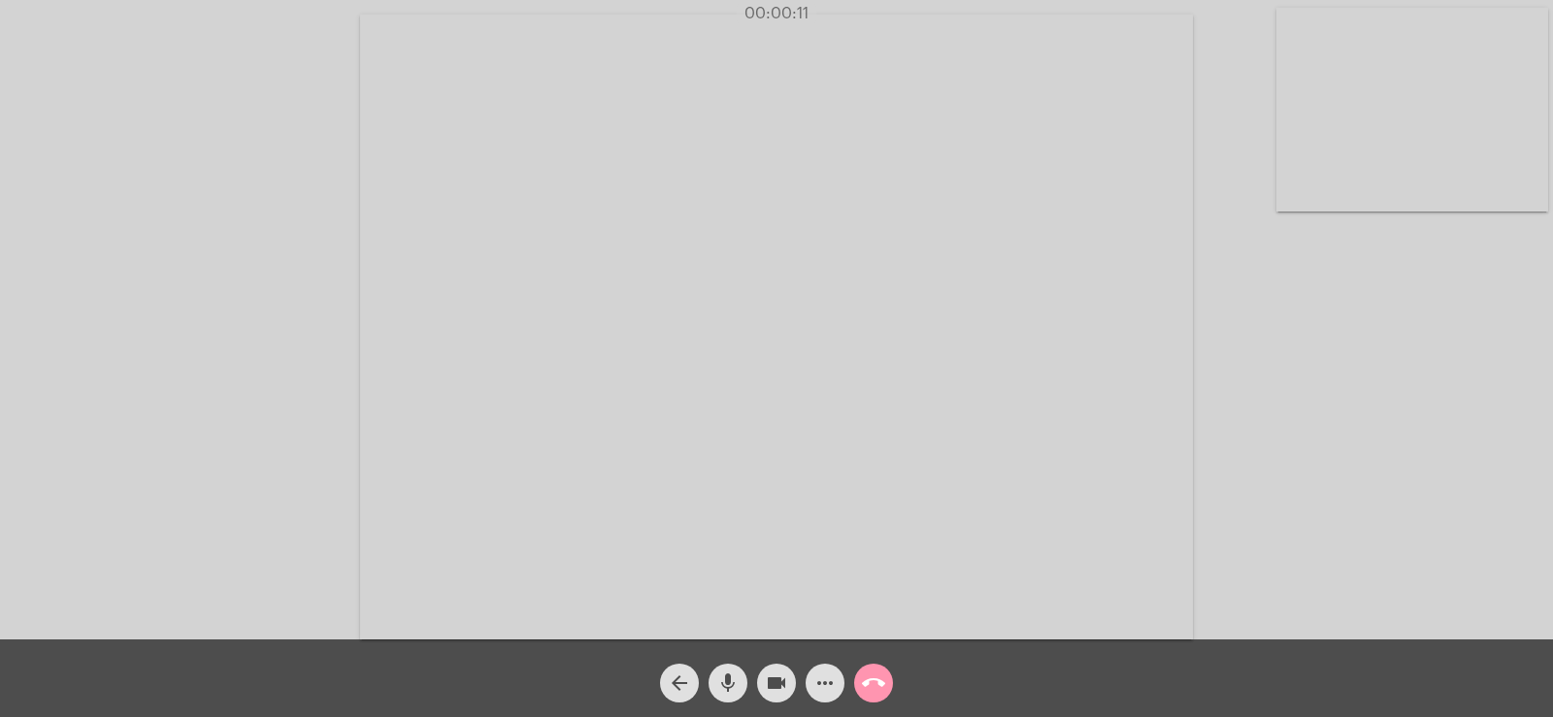
click at [825, 685] on mat-icon "more_horiz" at bounding box center [825, 683] width 23 height 23
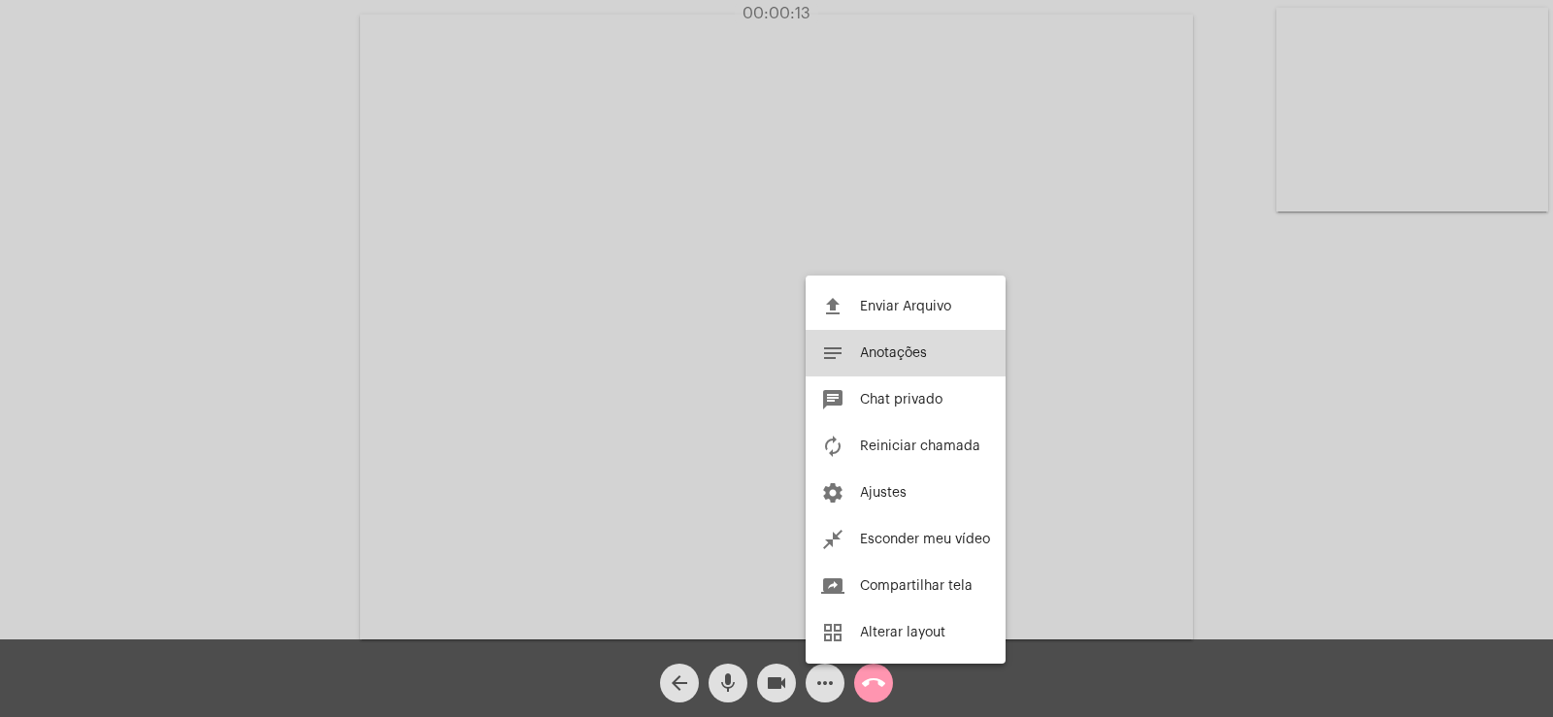
click at [912, 354] on span "Anotações" at bounding box center [893, 354] width 67 height 14
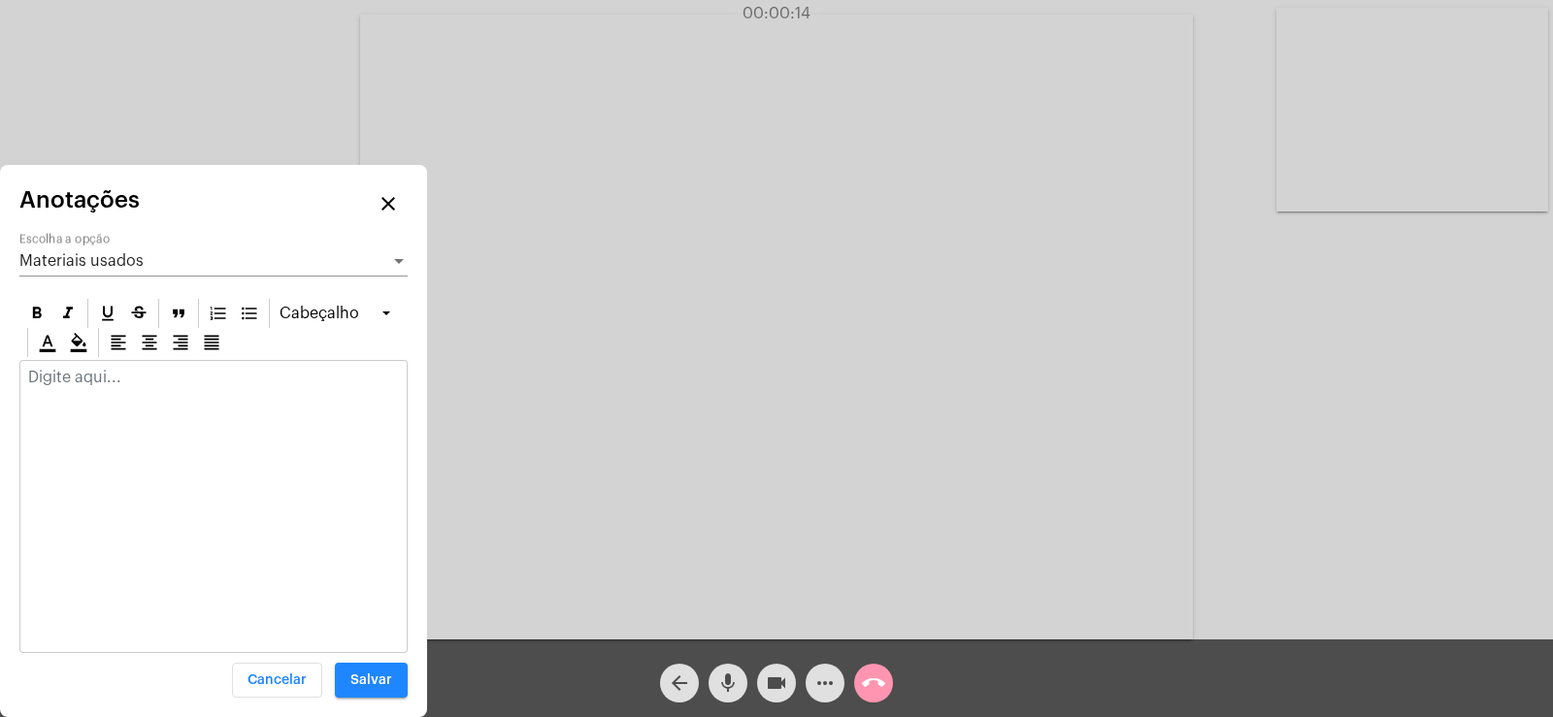
click at [132, 263] on span "Materiais usados" at bounding box center [81, 261] width 124 height 16
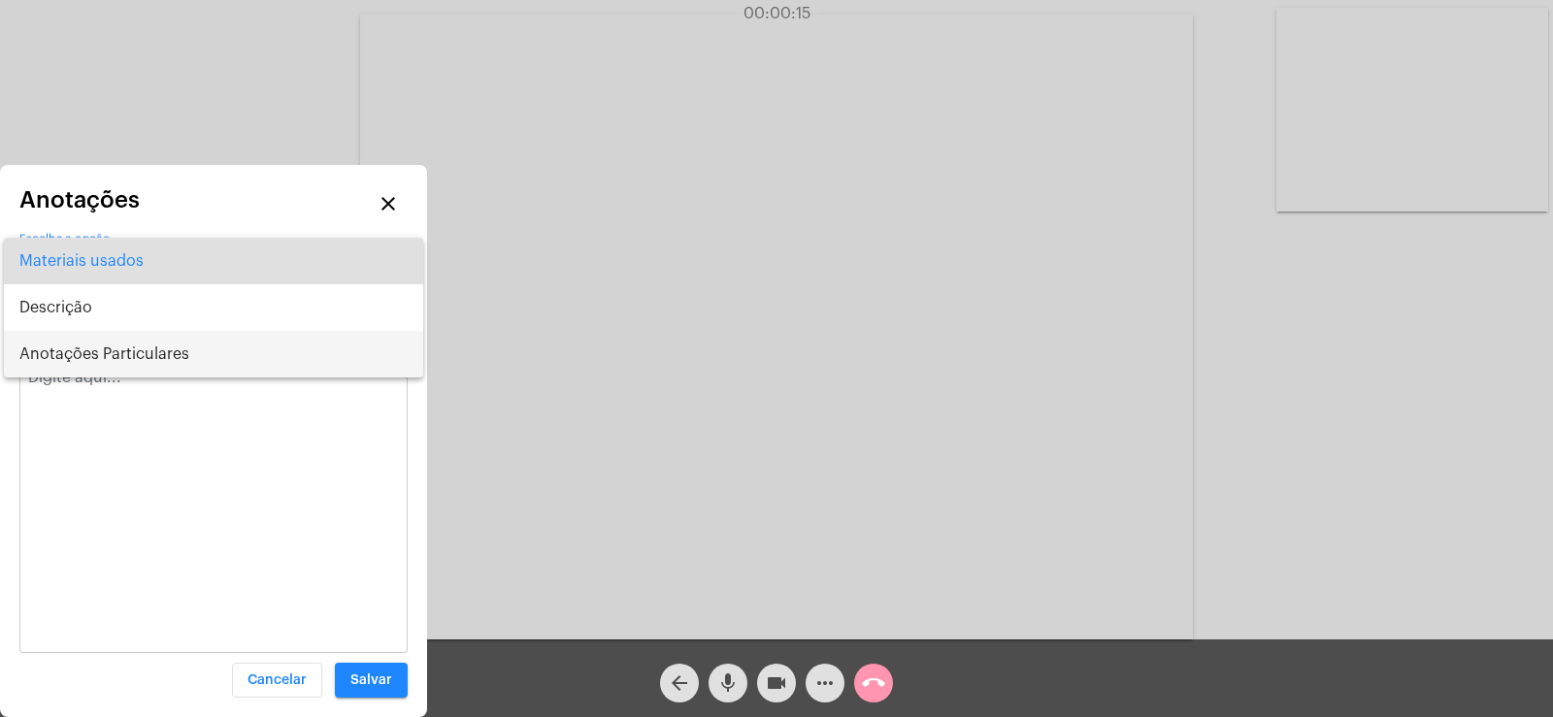
click at [140, 353] on span "Anotações Particulares" at bounding box center [213, 354] width 388 height 47
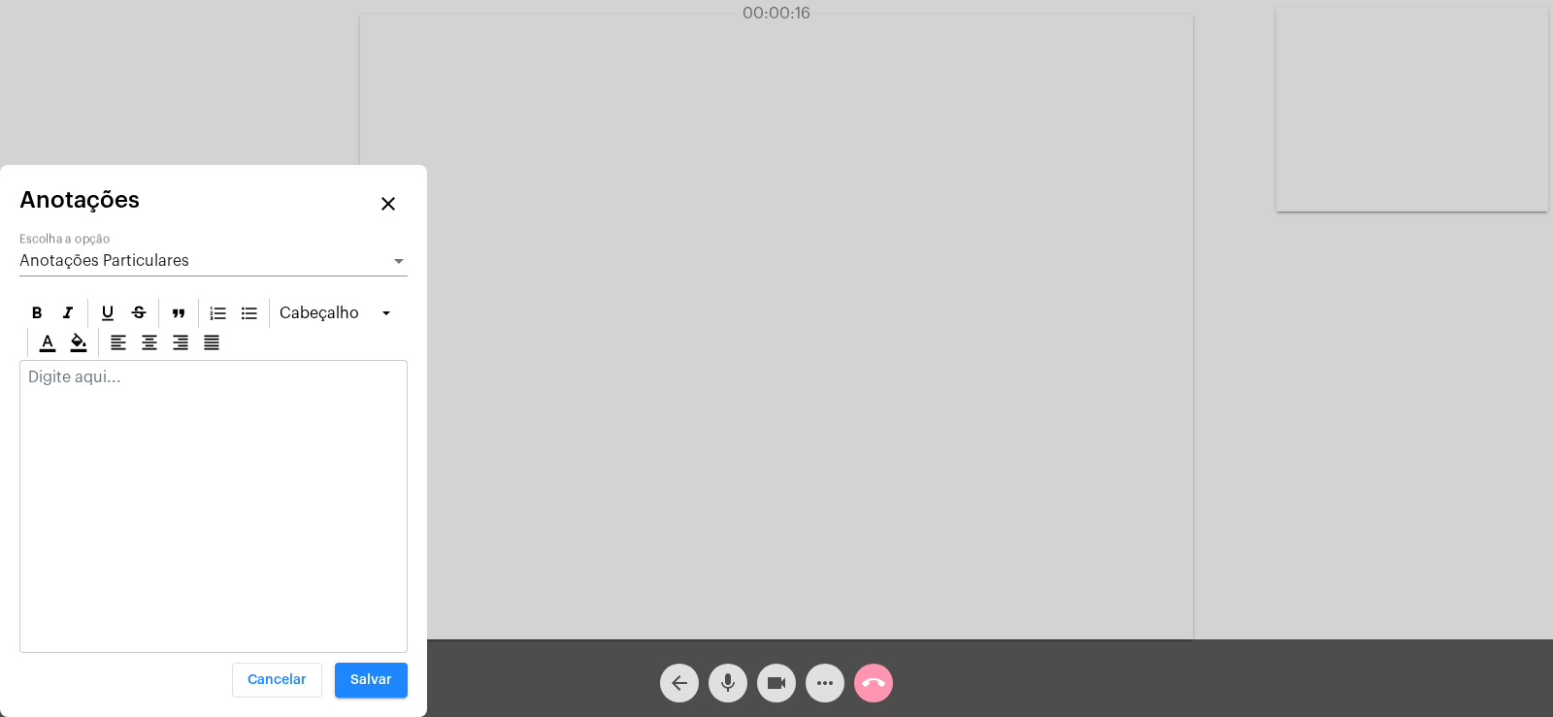
click at [52, 376] on p at bounding box center [213, 377] width 371 height 17
click at [33, 378] on p "onboarding, integração" at bounding box center [213, 395] width 371 height 52
click at [218, 387] on p "onboarding, integração" at bounding box center [213, 395] width 371 height 52
click at [32, 427] on p "onboarding, integração semana passada foi bem punk, autochateação *Chateação" at bounding box center [213, 421] width 371 height 105
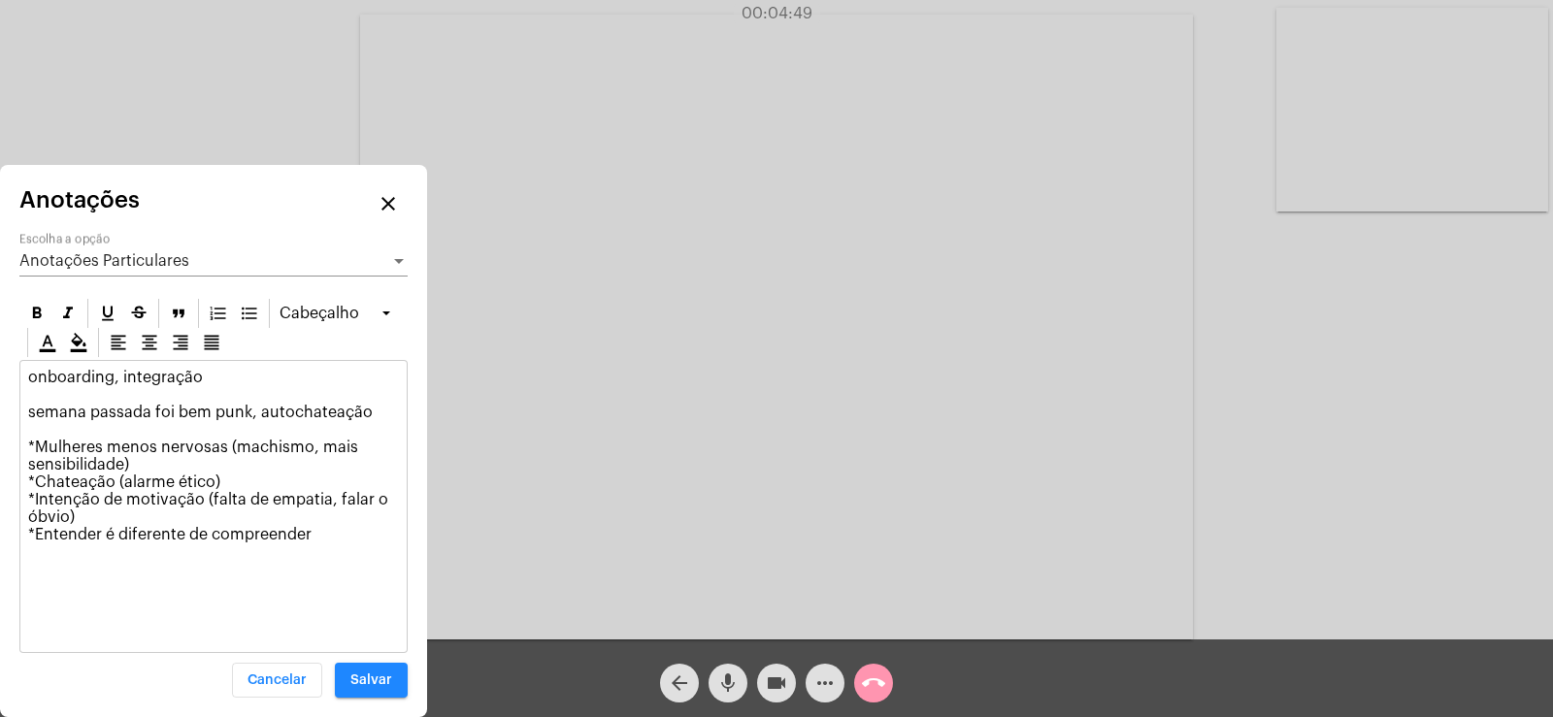
drag, startPoint x: 35, startPoint y: 532, endPoint x: 315, endPoint y: 530, distance: 279.6
click at [315, 530] on p "onboarding, integração semana passada foi bem punk, autochateação *Mulheres men…" at bounding box center [213, 465] width 371 height 192
click at [320, 522] on p "onboarding, integração semana passada foi bem punk, autochateação *Mulheres men…" at bounding box center [213, 465] width 371 height 192
click at [363, 412] on p "onboarding, integração semana passada foi bem punk, autochateação *Mulheres men…" at bounding box center [213, 465] width 371 height 192
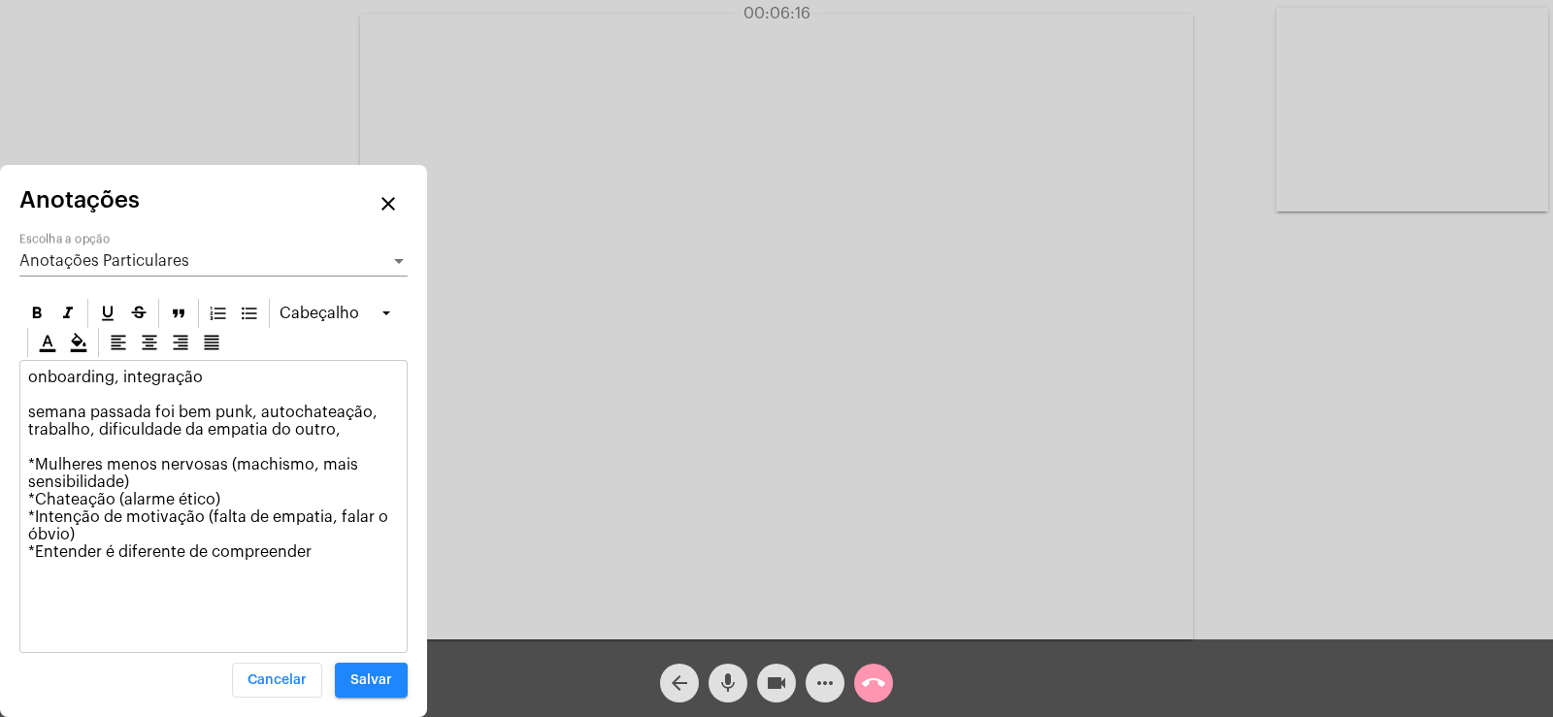
click at [315, 549] on p "onboarding, integração semana passada foi bem punk, autochateação, trabalho, di…" at bounding box center [213, 474] width 371 height 210
click at [207, 569] on p "onboarding, integração semana passada foi bem punk, autochateação, trabalho, di…" at bounding box center [213, 482] width 371 height 227
click at [211, 569] on p "onboarding, integração semana passada foi bem punk, autochateação, trabalho, di…" at bounding box center [213, 482] width 371 height 227
click at [259, 571] on p "onboarding, integração semana passada foi bem punk, autochateação, trabalho, di…" at bounding box center [213, 482] width 371 height 227
click at [86, 534] on p "onboarding, integração semana passada foi bem punk, autochateação, trabalho, di…" at bounding box center [213, 482] width 371 height 227
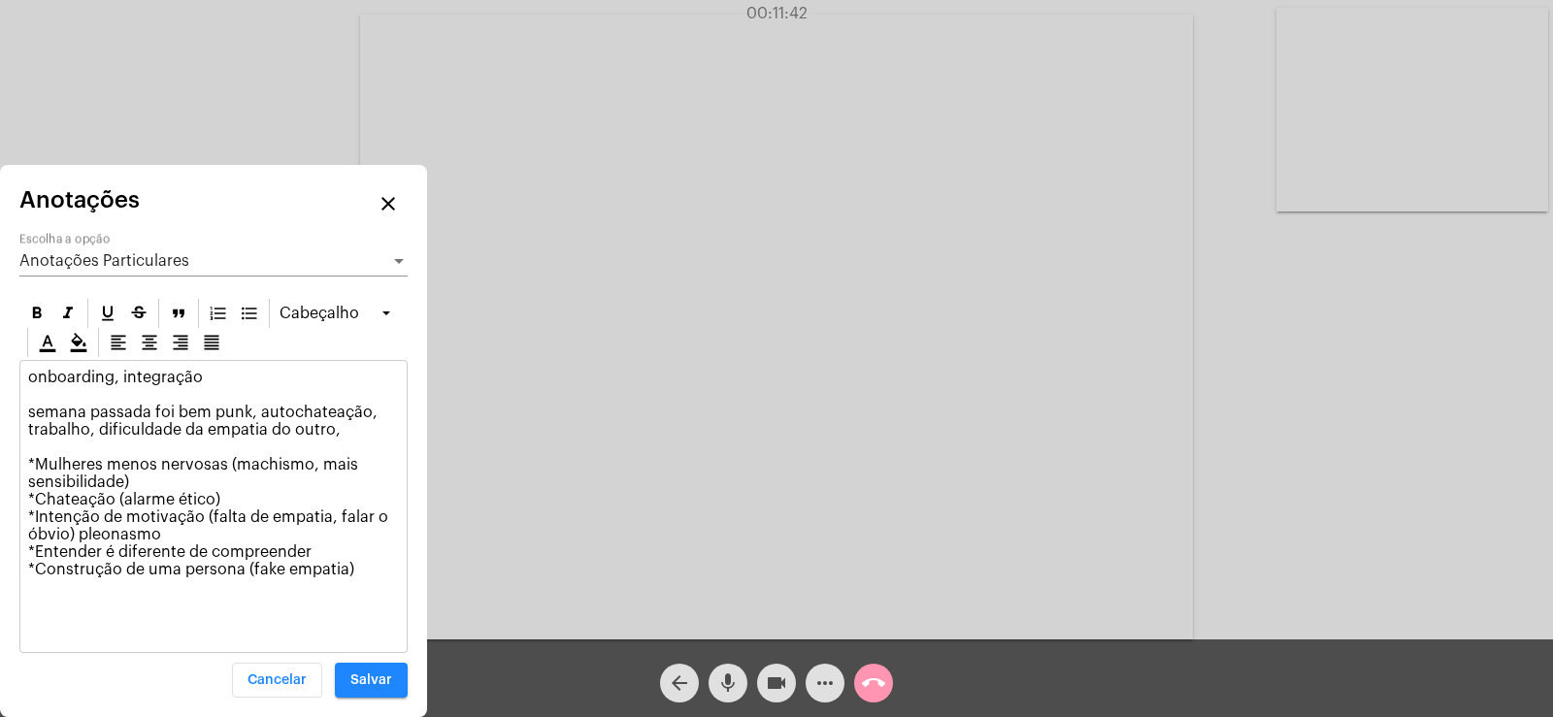
click at [151, 459] on p "onboarding, integração semana passada foi bem punk, autochateação, trabalho, di…" at bounding box center [213, 482] width 371 height 227
click at [353, 573] on p "onboarding, integração semana passada foi bem punk, autochateação, trabalho, di…" at bounding box center [213, 482] width 371 height 227
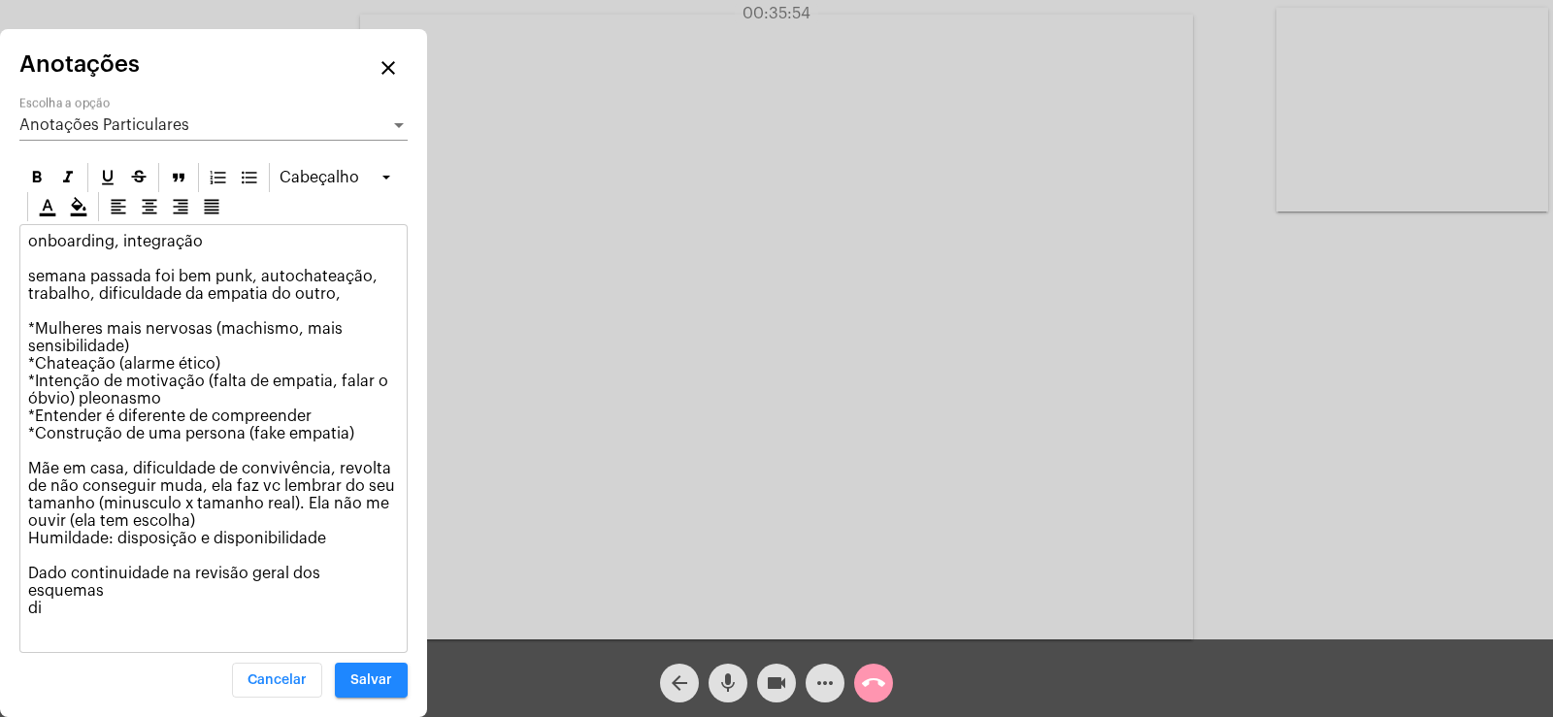
drag, startPoint x: 24, startPoint y: 592, endPoint x: 467, endPoint y: 583, distance: 442.8
click at [467, 583] on app-call "00:35:54 Acessando Câmera e Microfone... arrow_back mic videocam more_horiz cal…" at bounding box center [776, 358] width 1553 height 717
copy p "Dado continuidade na revisão geral dos esquemas"
click at [157, 133] on span "Anotações Particulares" at bounding box center [104, 125] width 170 height 16
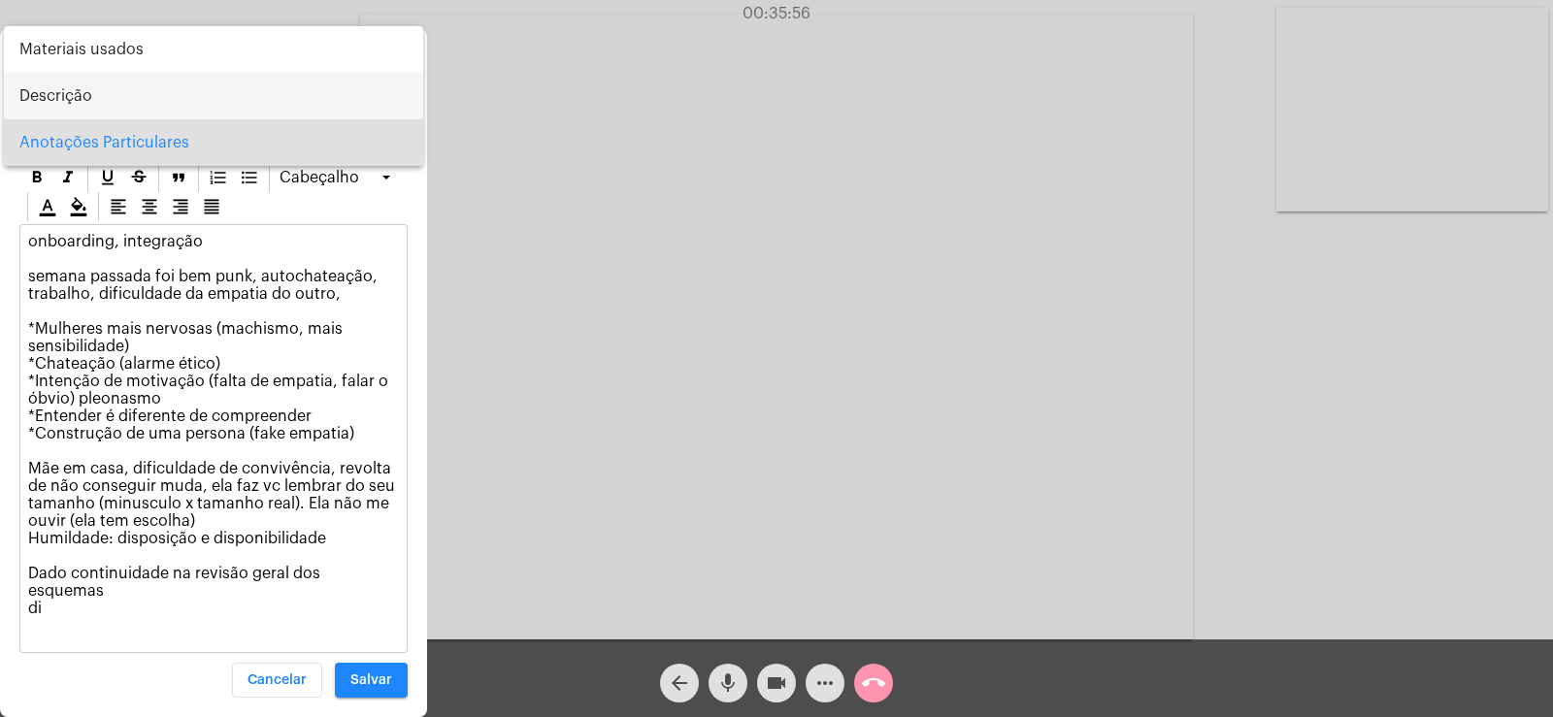
click at [100, 94] on span "Descrição" at bounding box center [213, 96] width 388 height 47
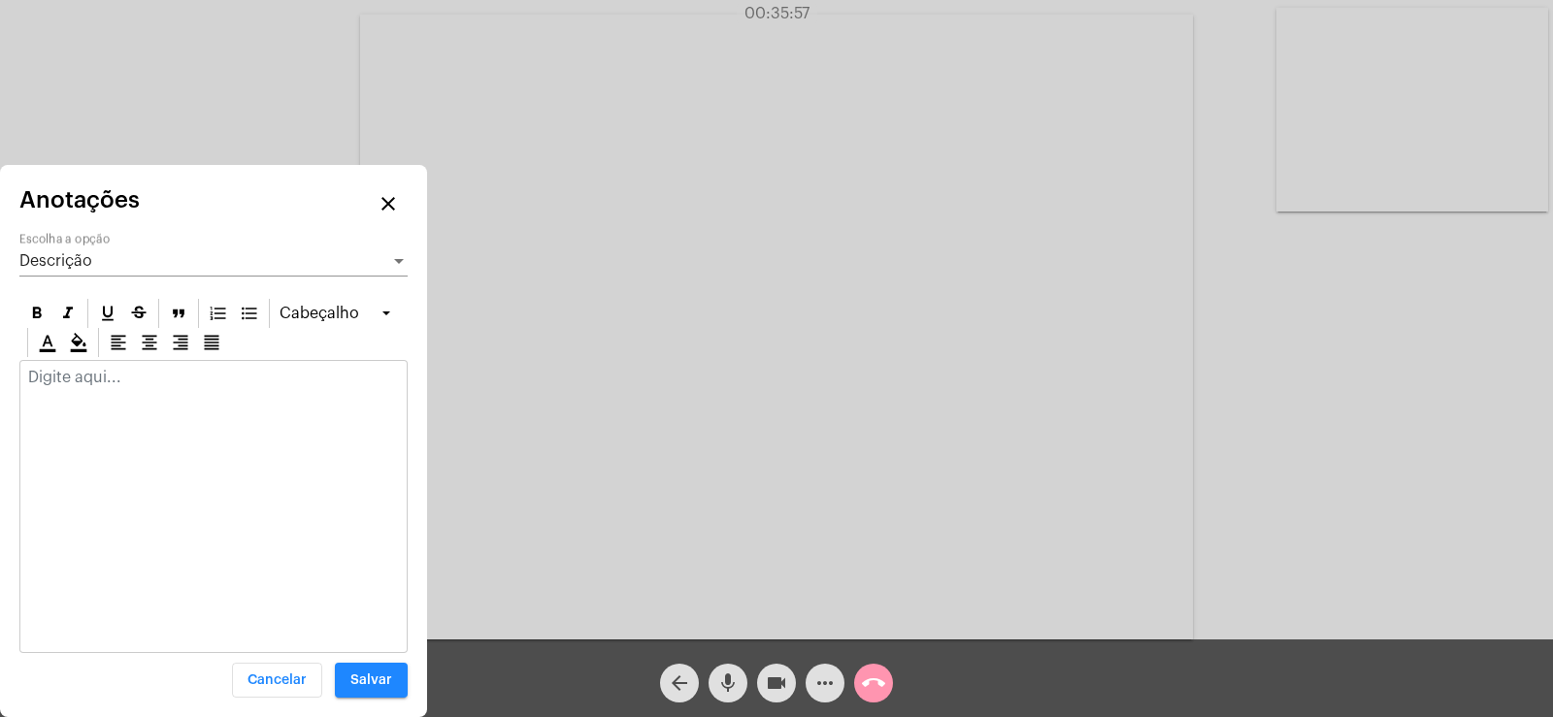
click at [39, 406] on div at bounding box center [213, 506] width 388 height 293
click at [44, 388] on div at bounding box center [213, 382] width 386 height 43
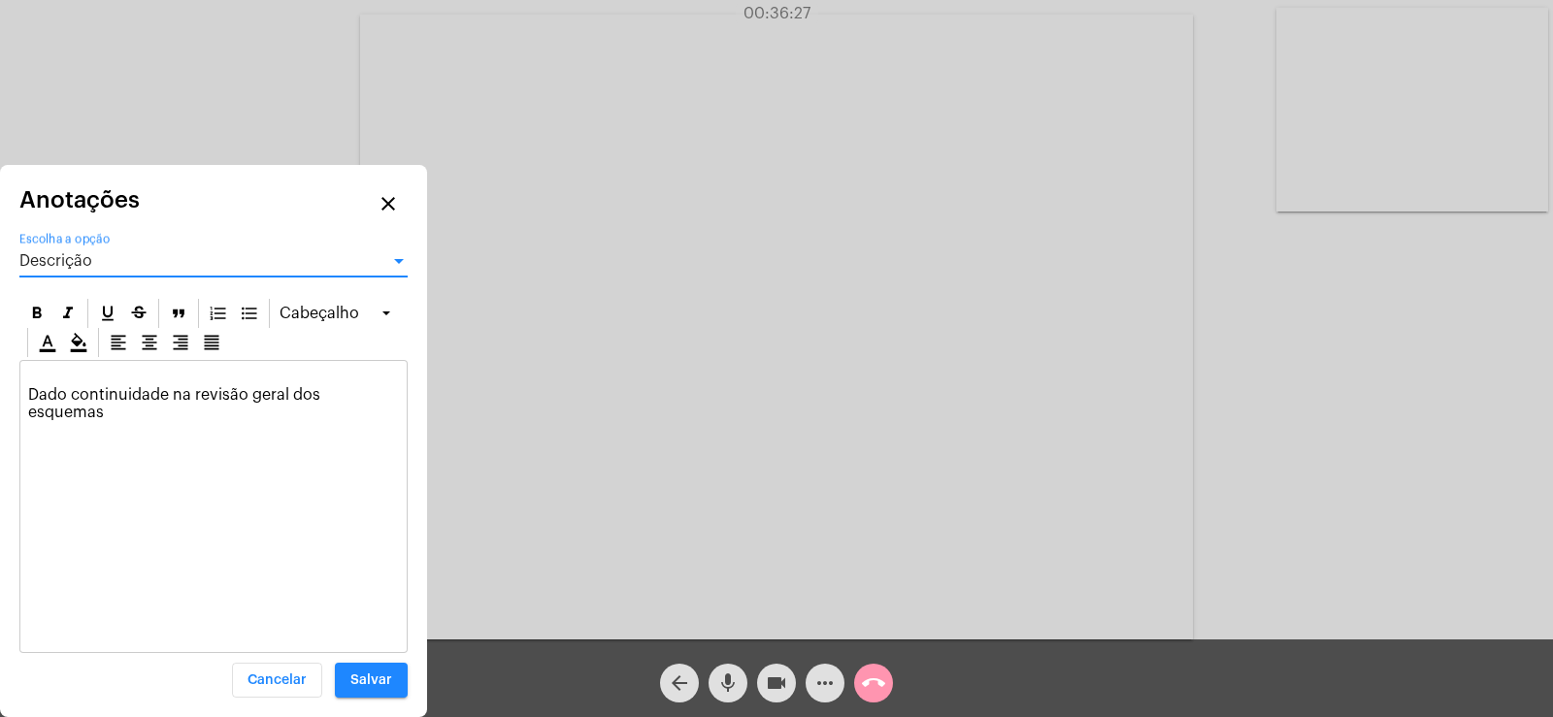
click at [80, 256] on span "Descrição" at bounding box center [55, 261] width 73 height 16
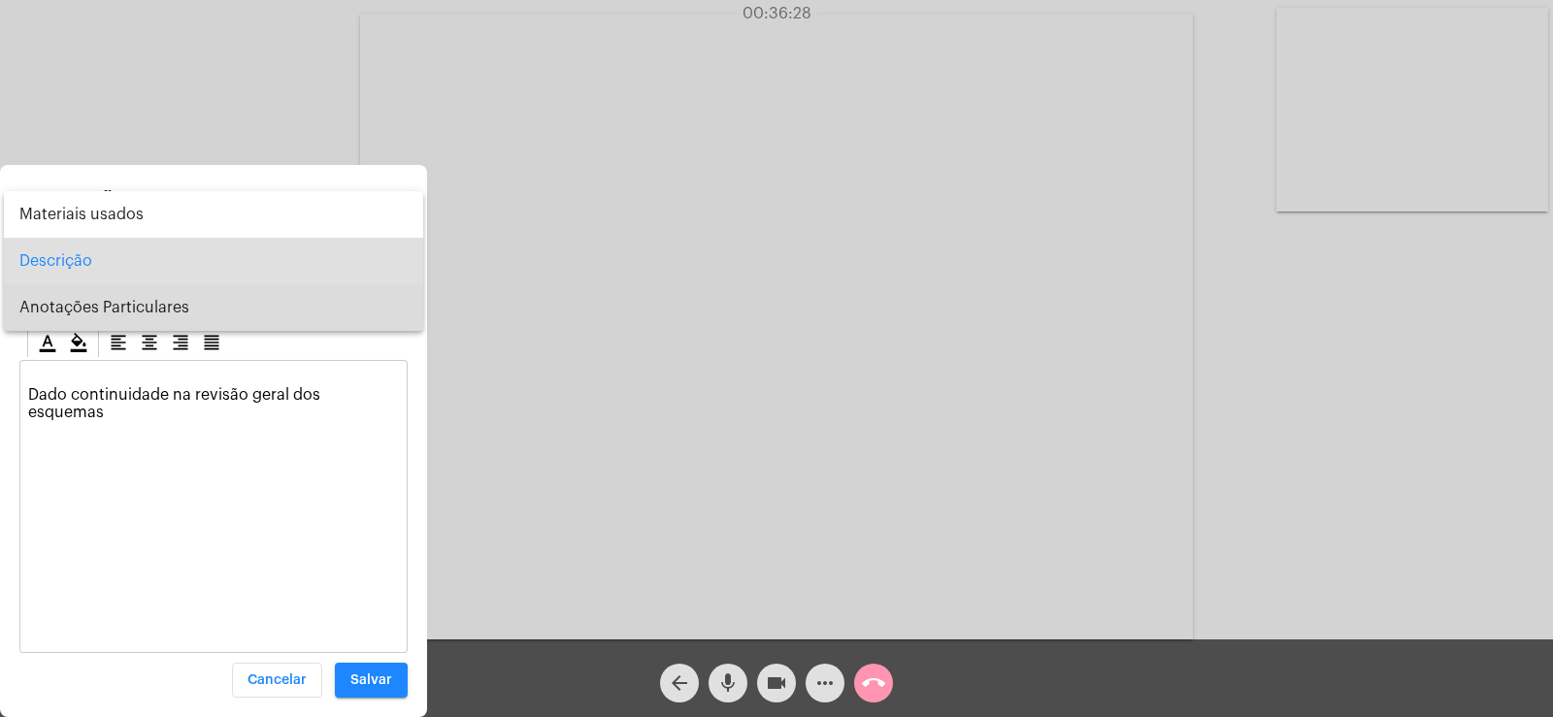
click at [85, 311] on span "Anotações Particulares" at bounding box center [213, 307] width 388 height 47
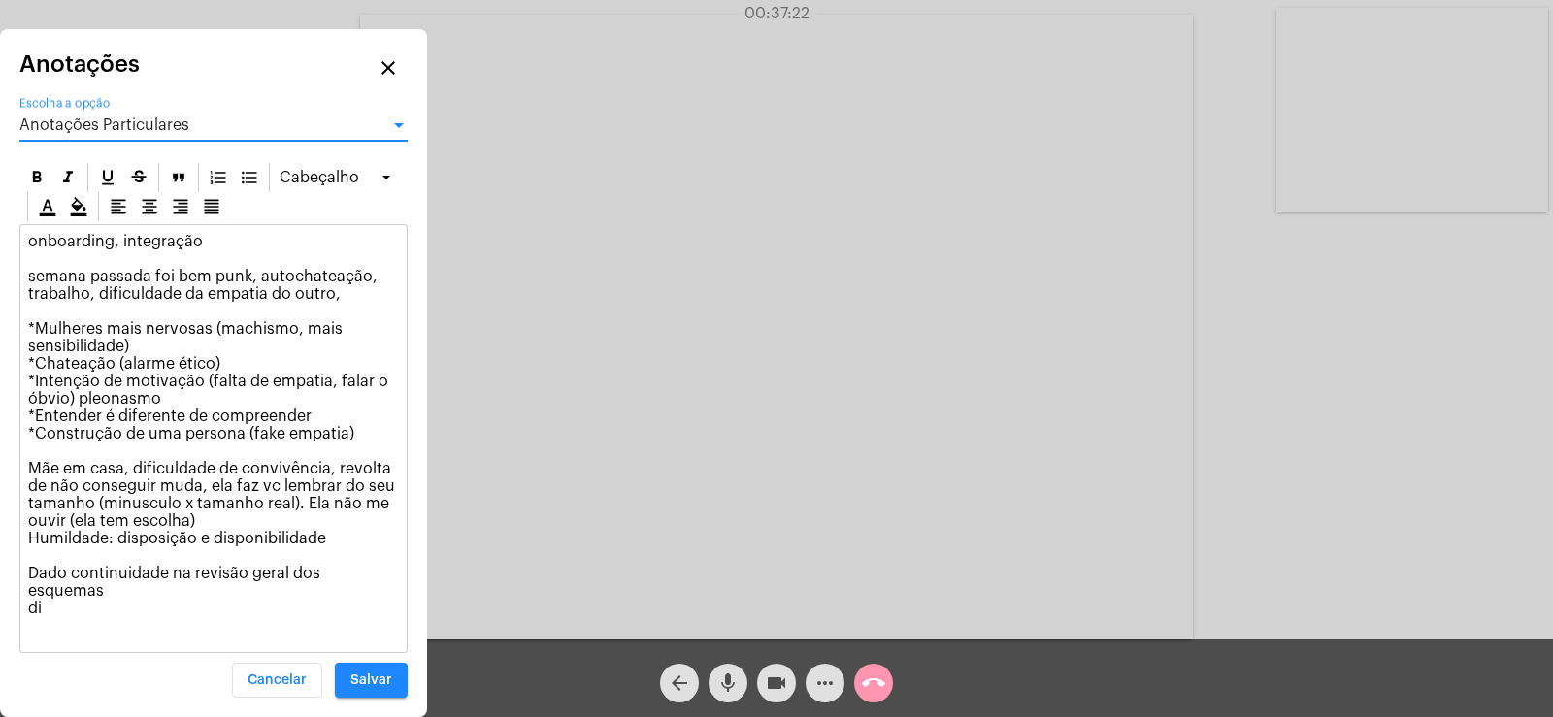
click at [60, 608] on p "onboarding, integração semana passada foi bem punk, autochateação, trabalho, di…" at bounding box center [213, 434] width 371 height 402
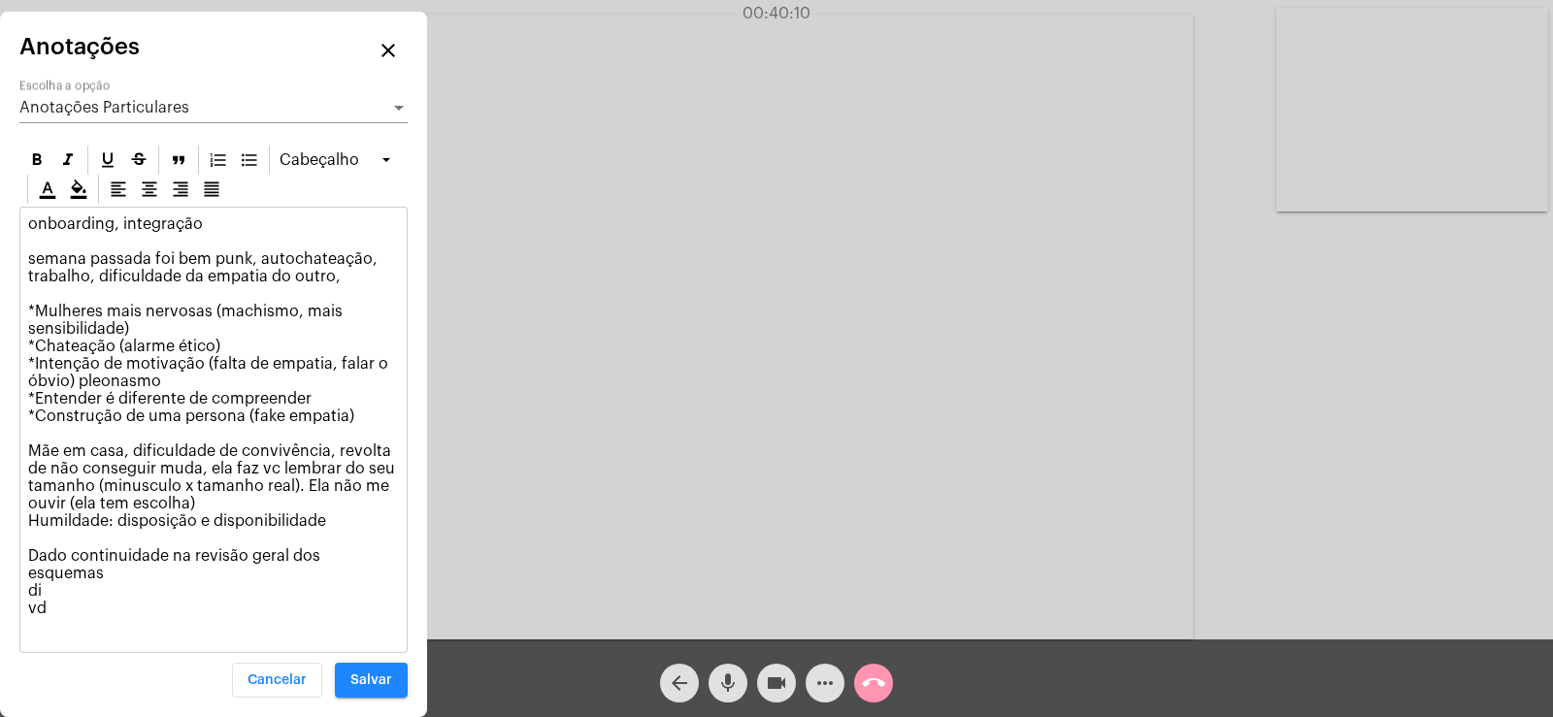
click at [328, 539] on p "onboarding, integração semana passada foi bem punk, autochateação, trabalho, di…" at bounding box center [213, 425] width 371 height 419
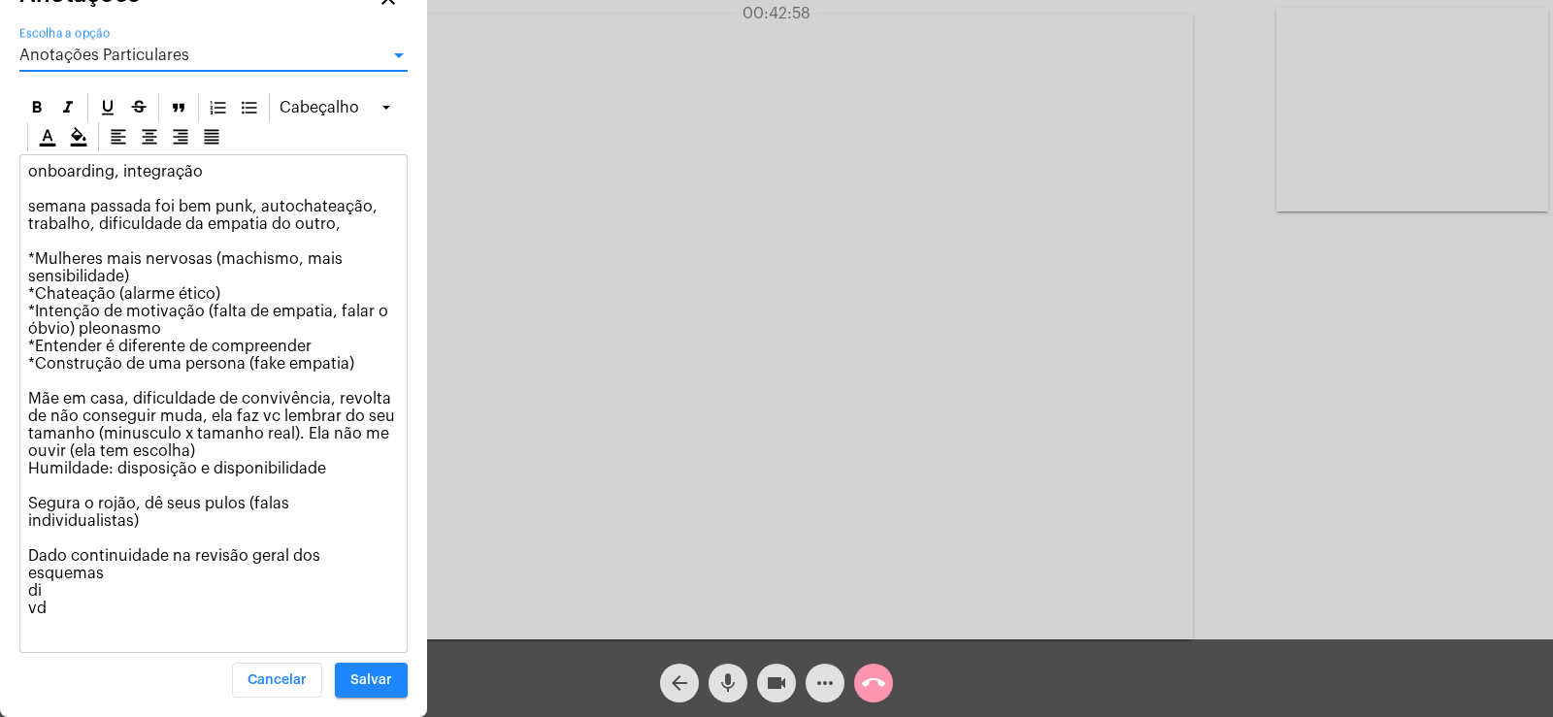
click at [79, 63] on span "Anotações Particulares" at bounding box center [104, 56] width 170 height 16
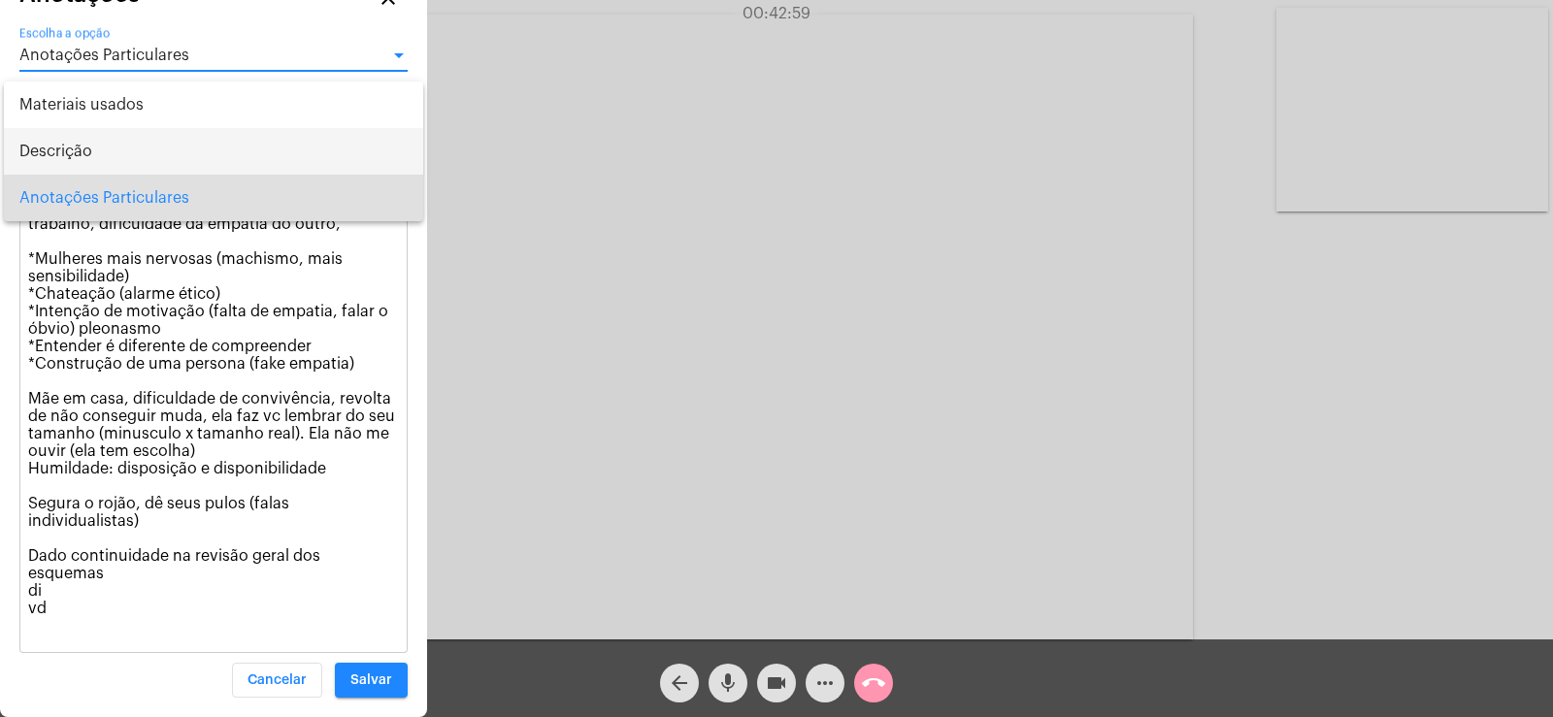
click at [57, 145] on span "Descrição" at bounding box center [213, 151] width 388 height 47
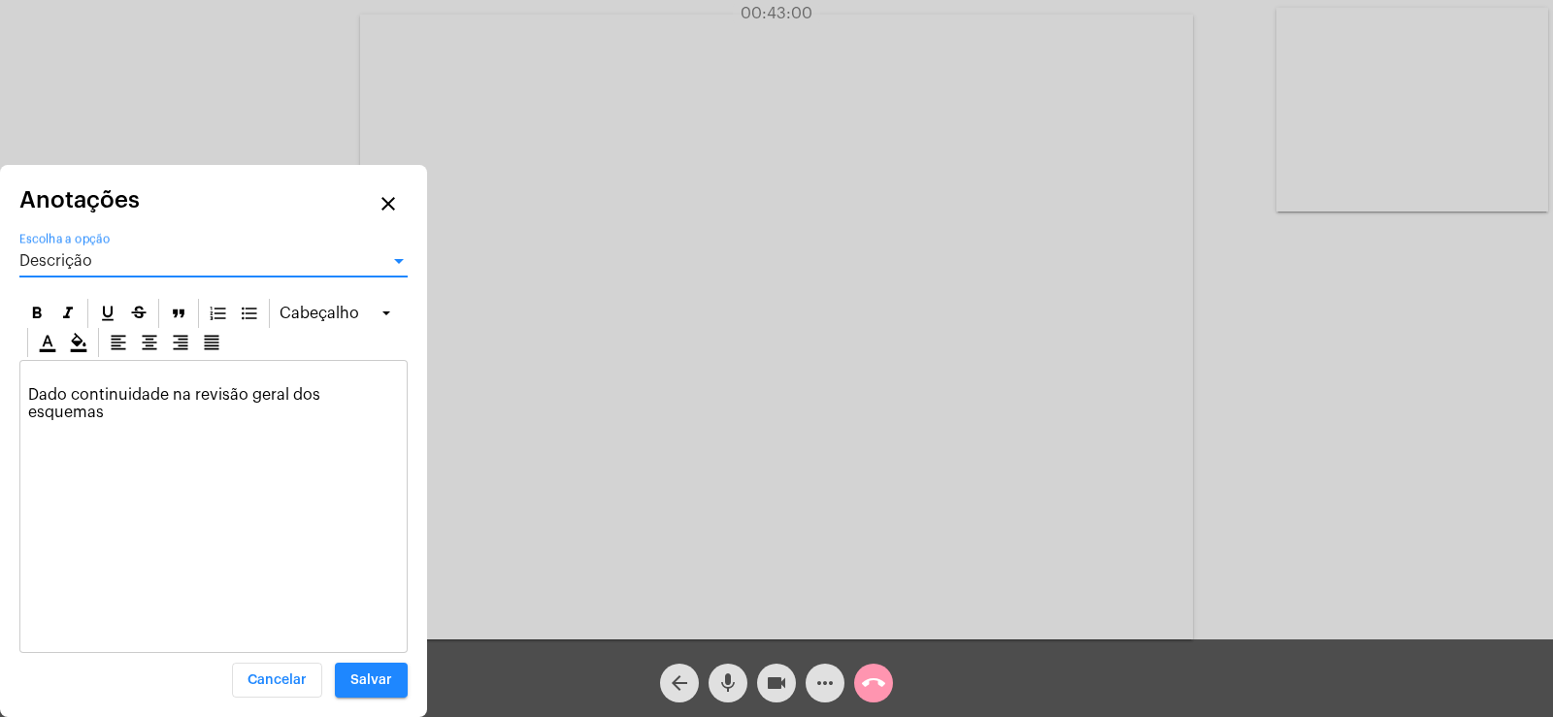
click at [39, 374] on p "Dado continuidade na revisão geral dos esquemas" at bounding box center [213, 395] width 371 height 52
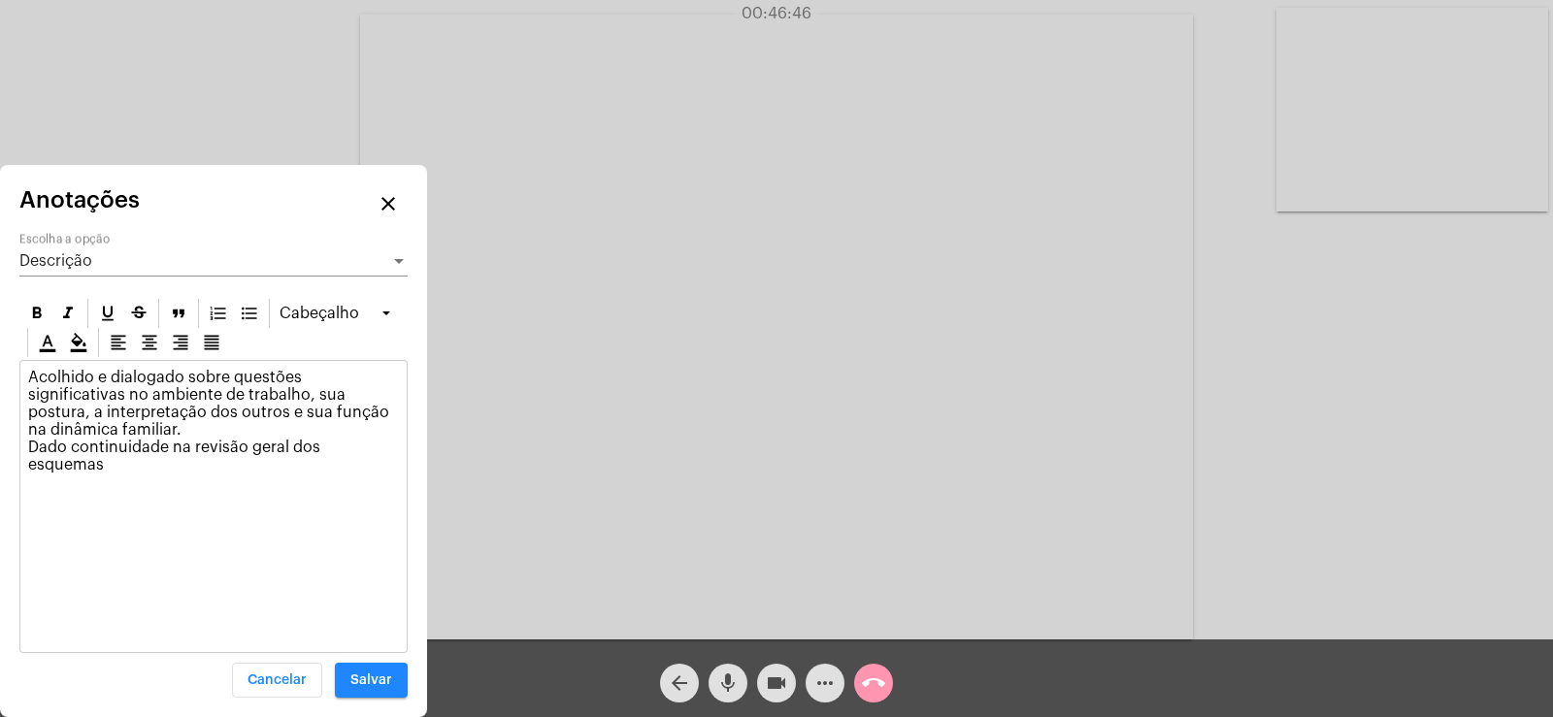
click at [62, 250] on div "Descrição Escolha a opção" at bounding box center [213, 255] width 388 height 44
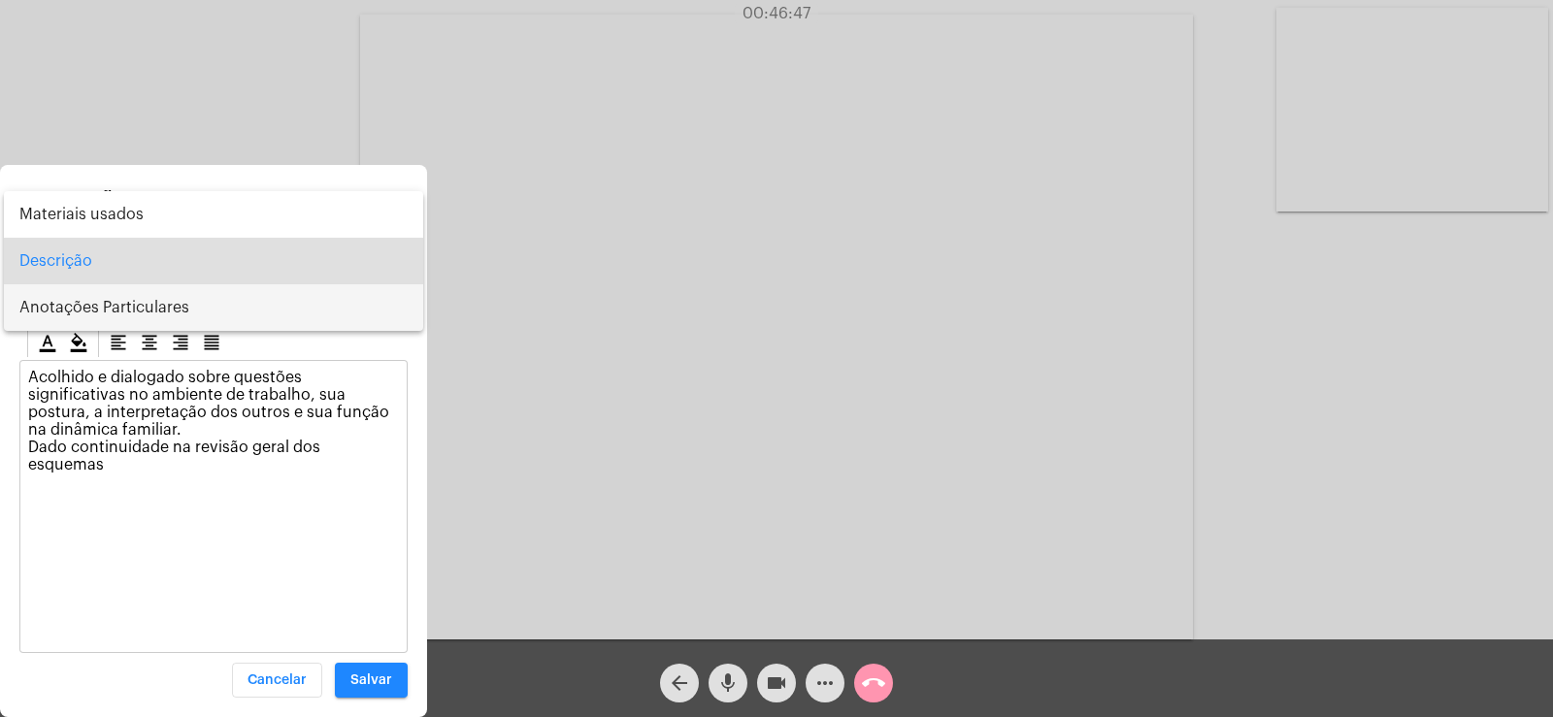
click at [117, 305] on span "Anotações Particulares" at bounding box center [213, 307] width 388 height 47
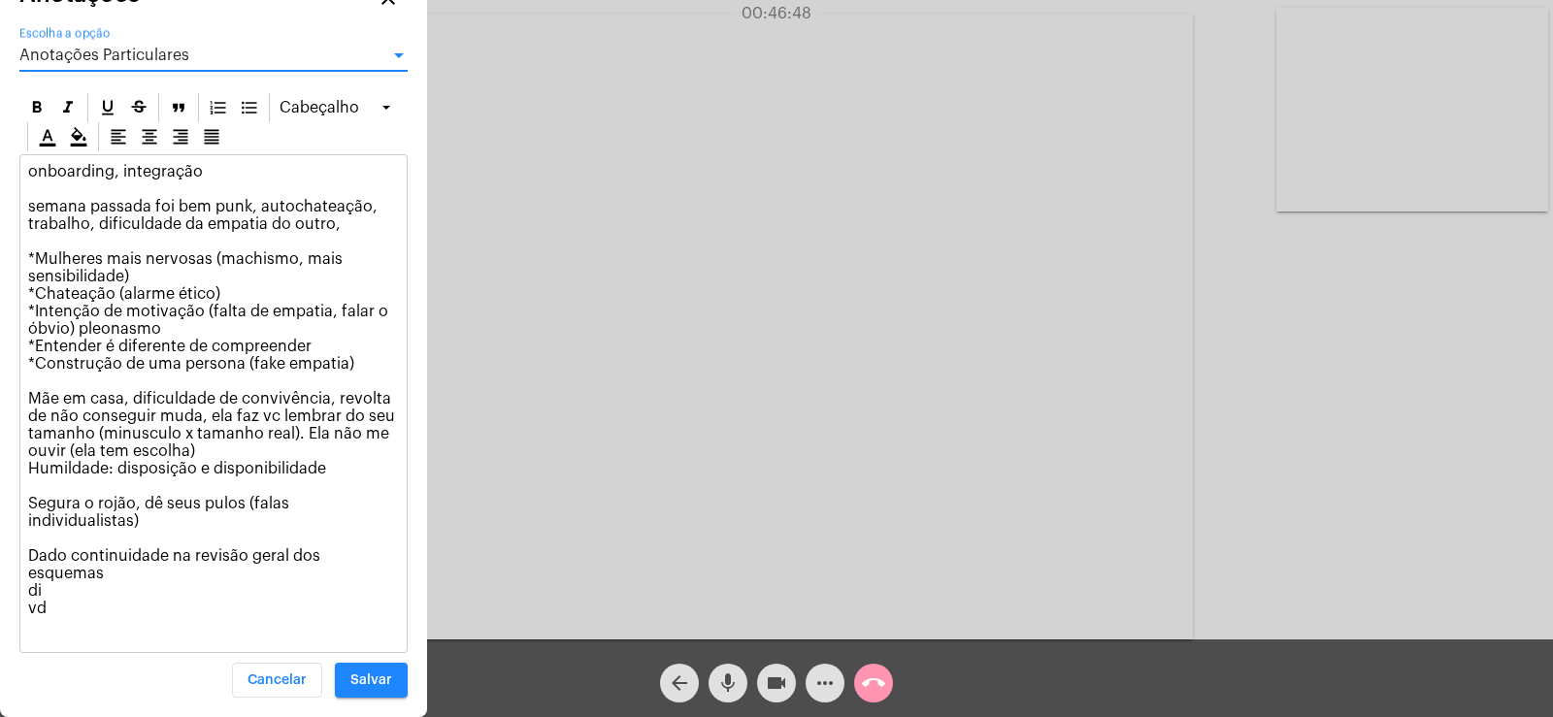
click at [80, 609] on p "onboarding, integração semana passada foi bem punk, autochateação, trabalho, di…" at bounding box center [213, 399] width 371 height 472
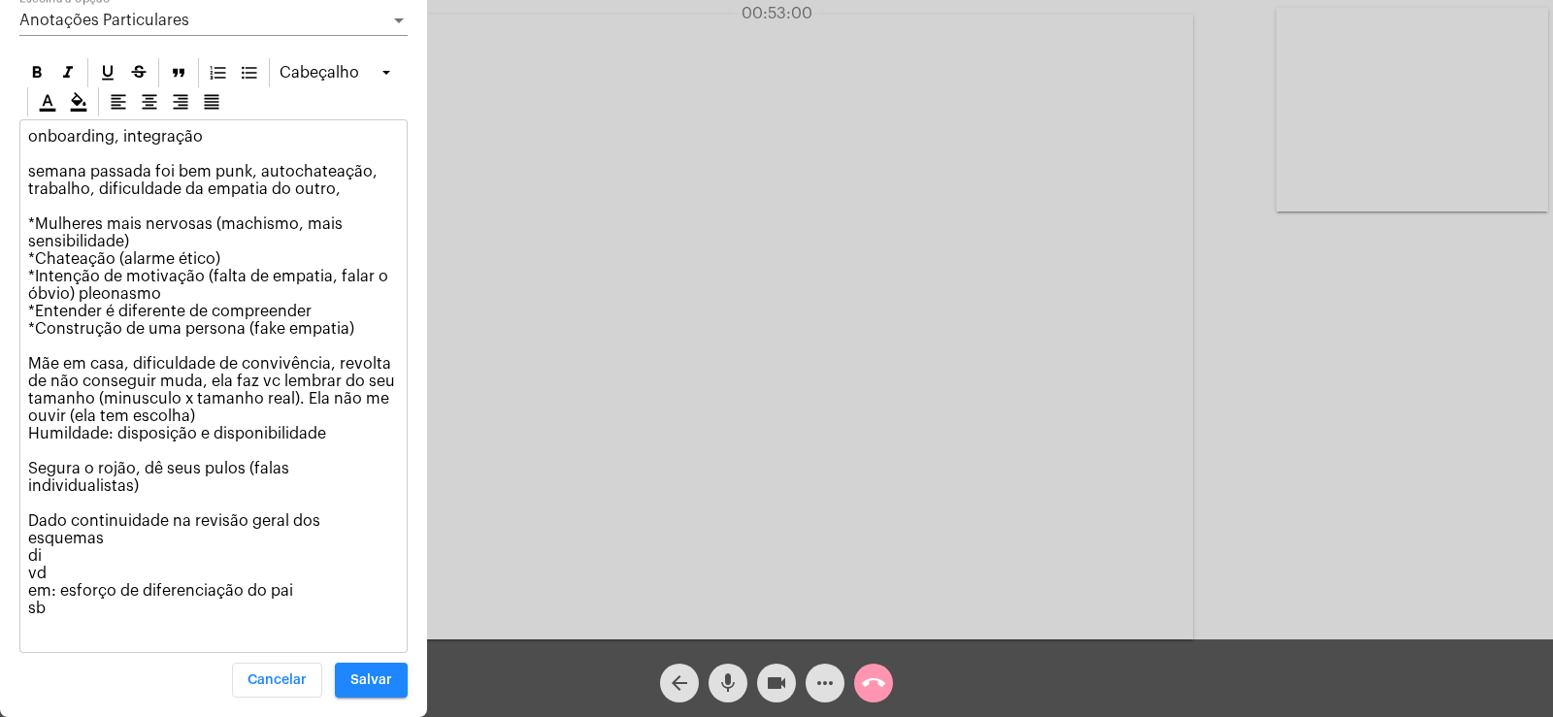
click at [377, 676] on span "Salvar" at bounding box center [371, 681] width 42 height 14
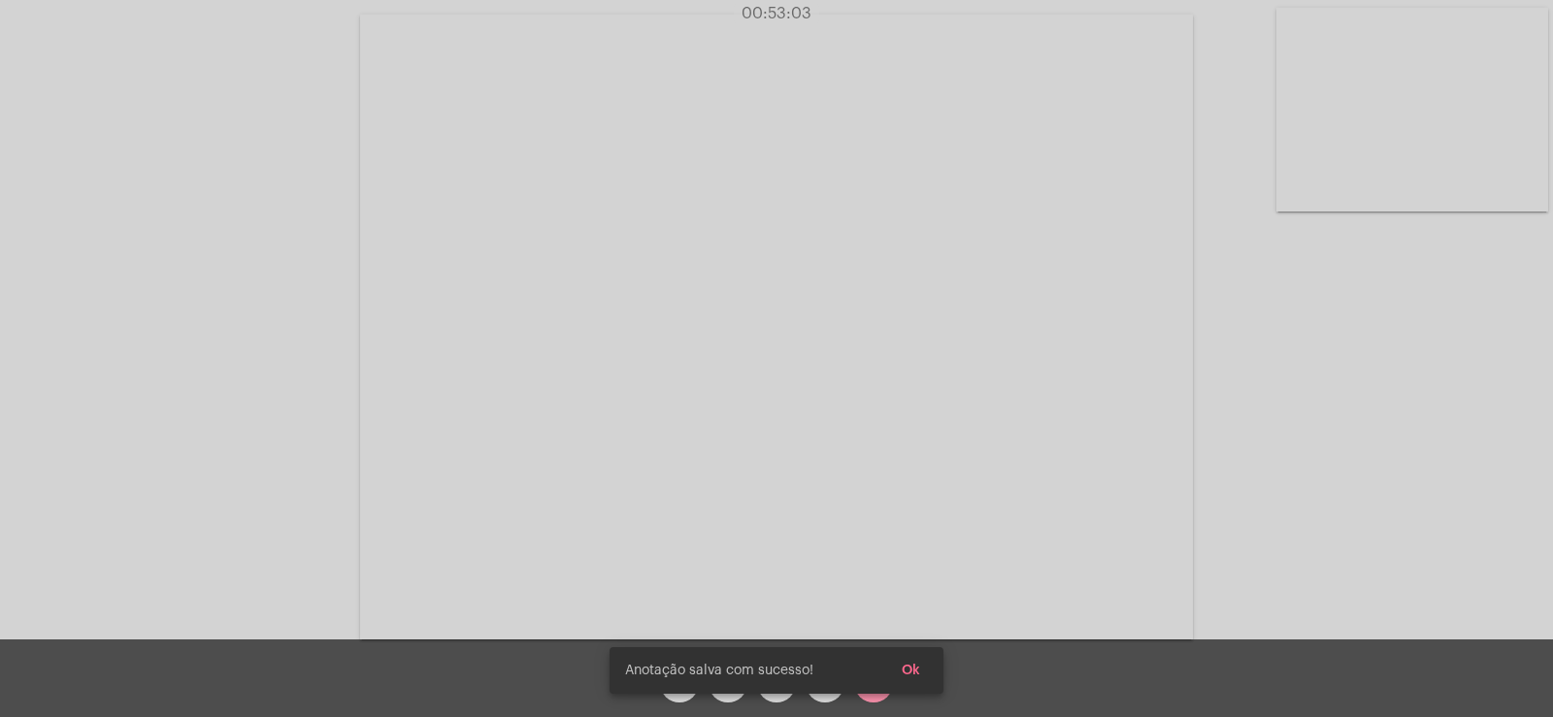
click at [913, 663] on button "Ok" at bounding box center [911, 670] width 50 height 35
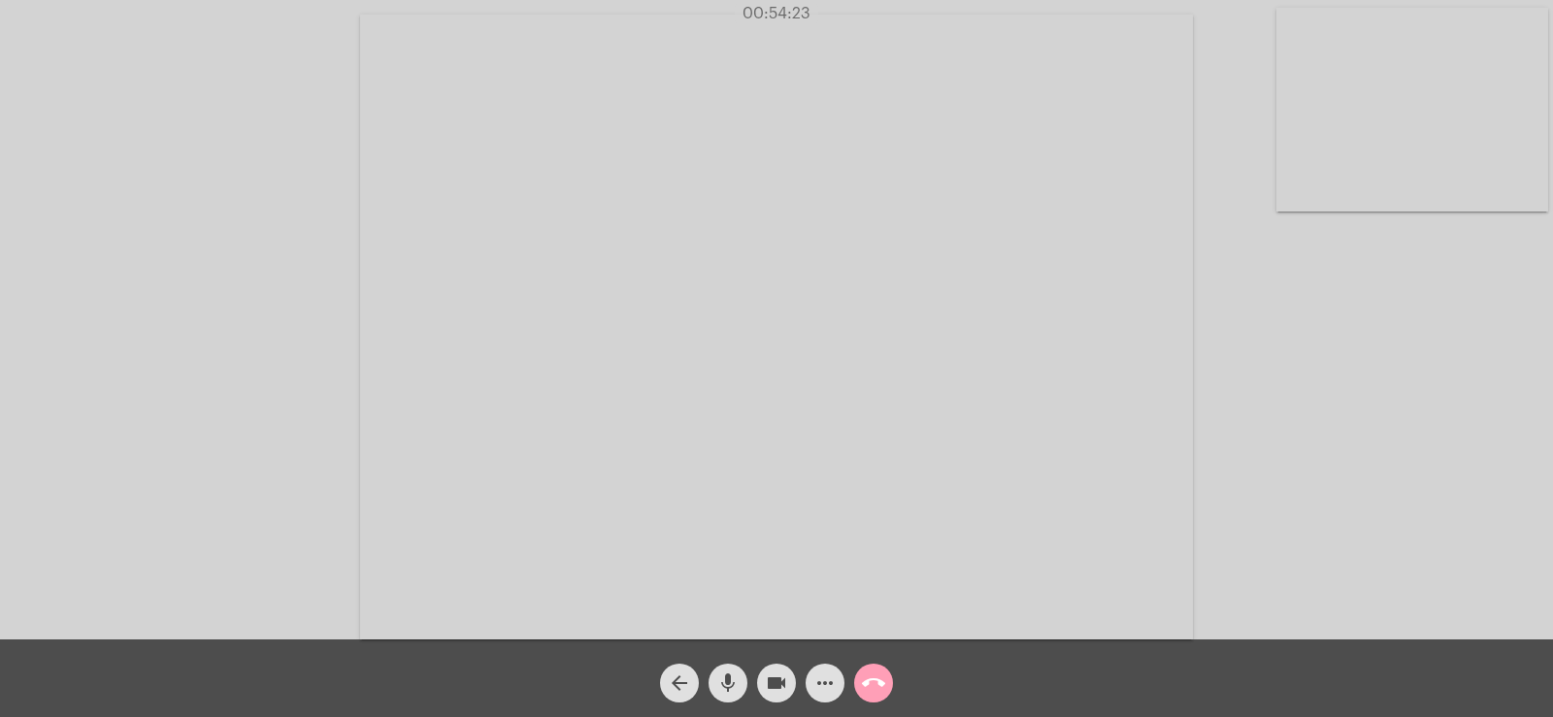
click at [879, 690] on mat-icon "call_end" at bounding box center [873, 683] width 23 height 23
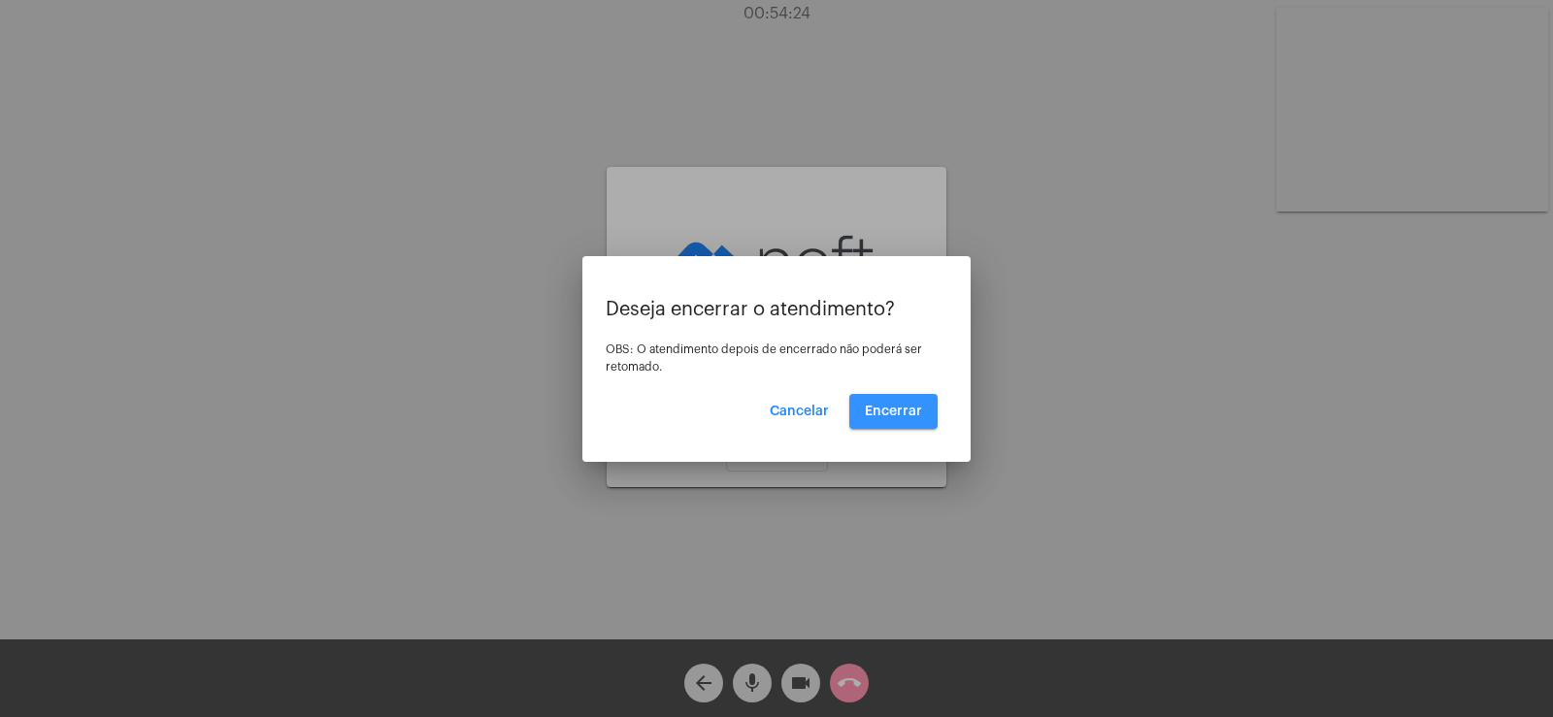
click at [909, 408] on span "Encerrar" at bounding box center [893, 412] width 57 height 14
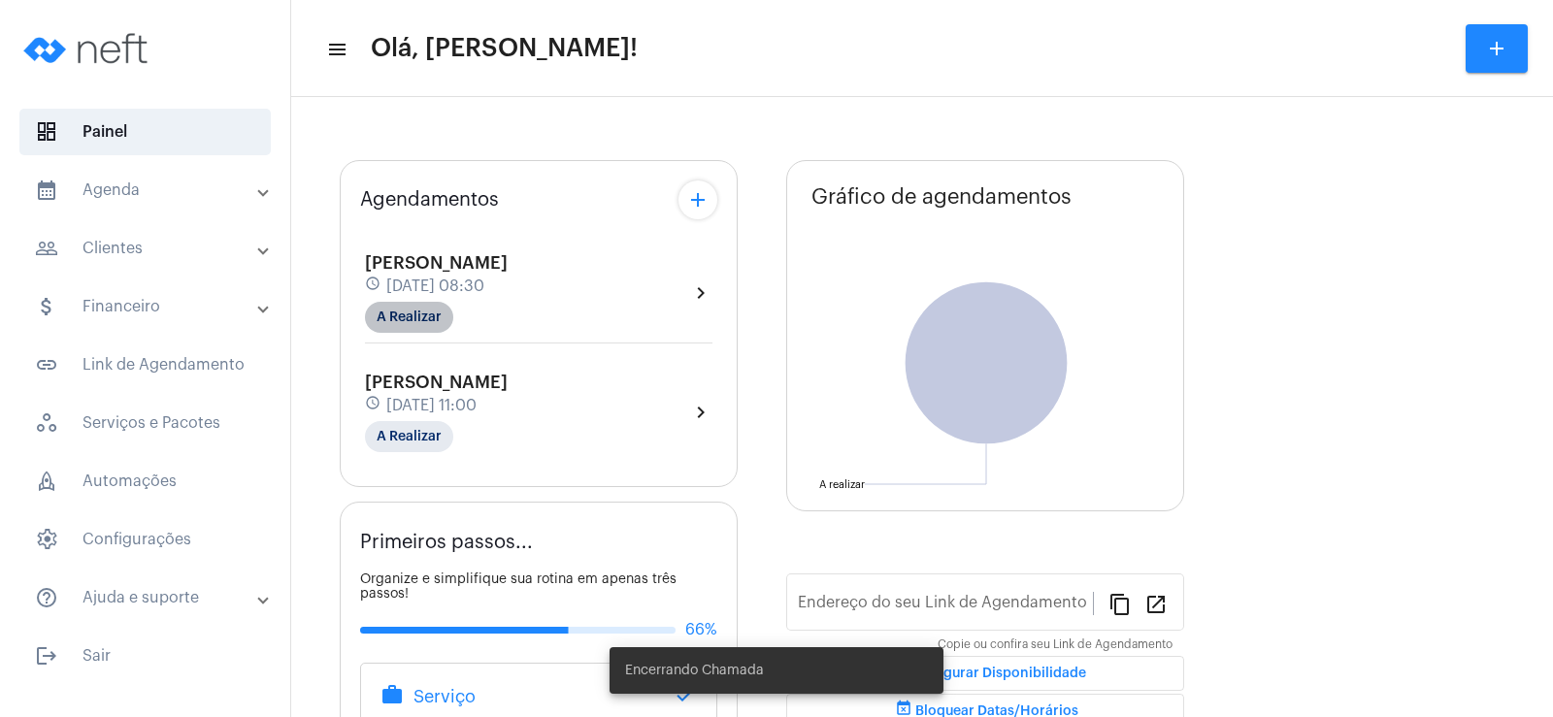
click at [384, 311] on mat-chip "A Realizar" at bounding box center [409, 317] width 88 height 31
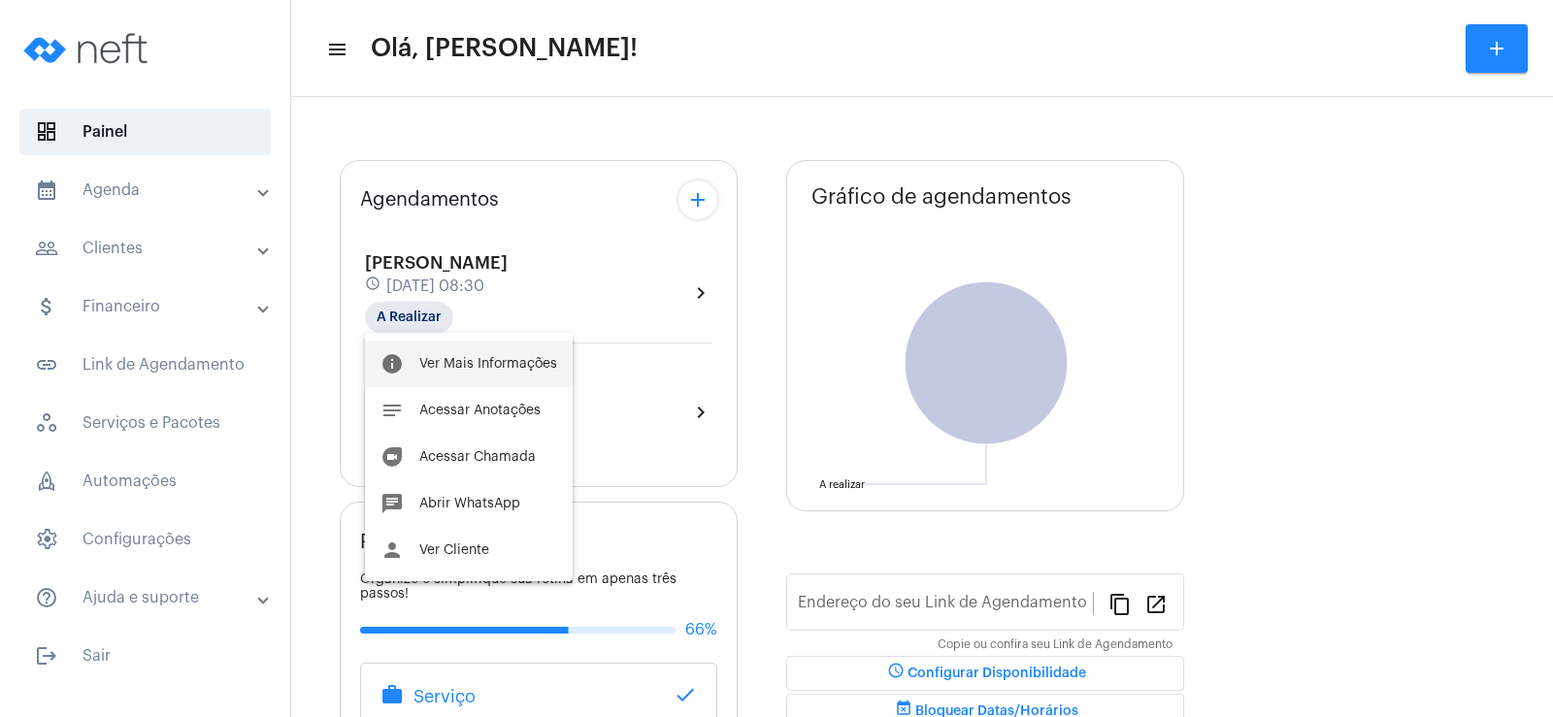
type input "[URL][DOMAIN_NAME]"
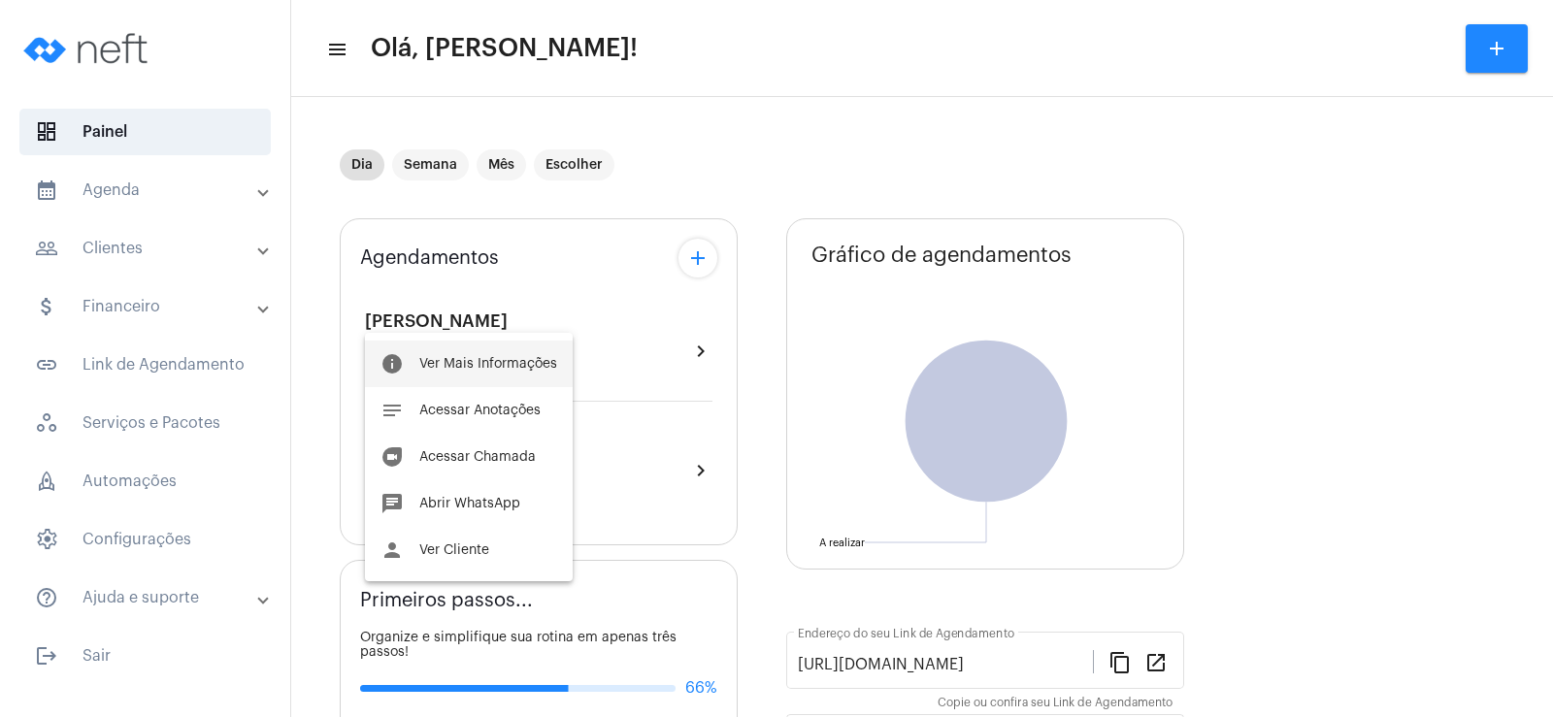
click at [437, 370] on span "Ver Mais Informações" at bounding box center [488, 364] width 138 height 14
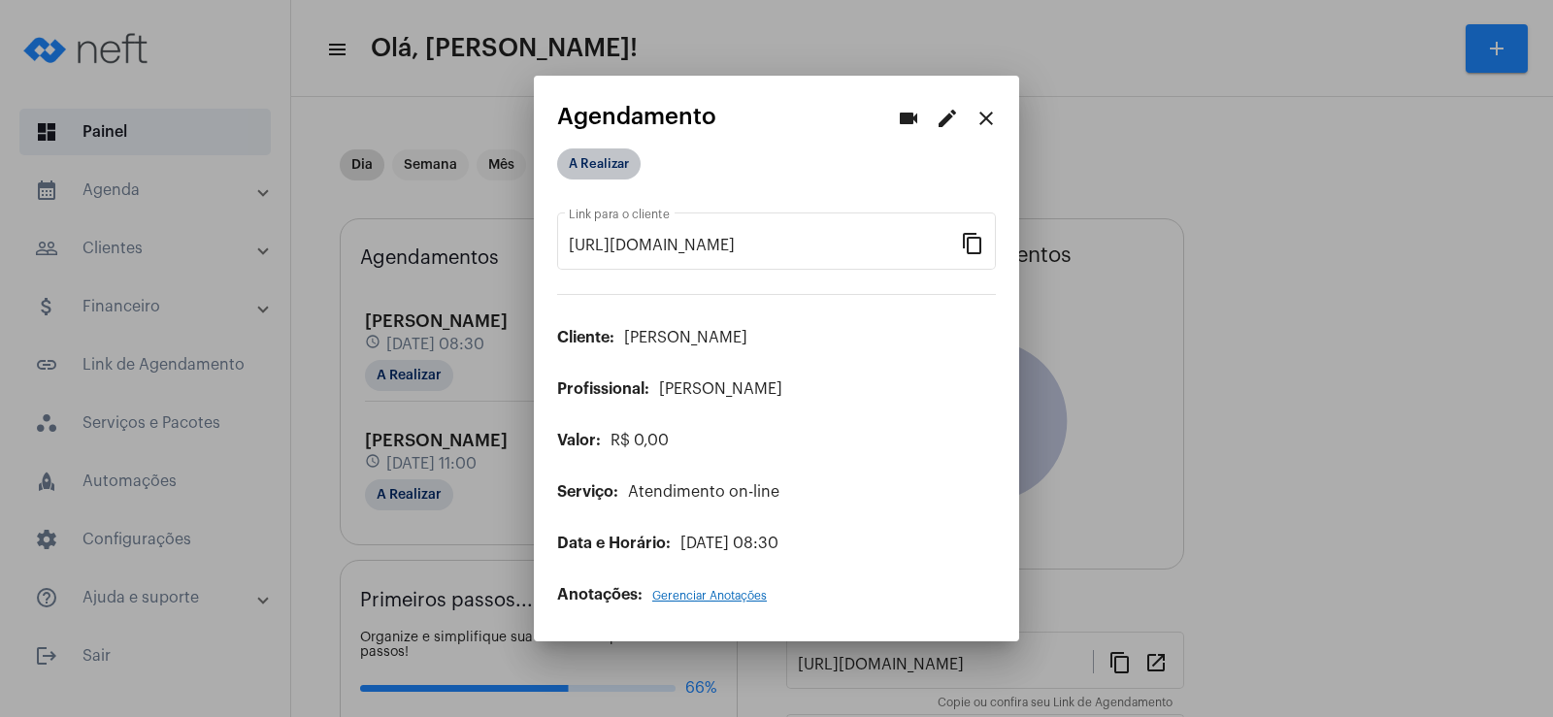
click at [587, 173] on mat-chip "A Realizar" at bounding box center [598, 164] width 83 height 31
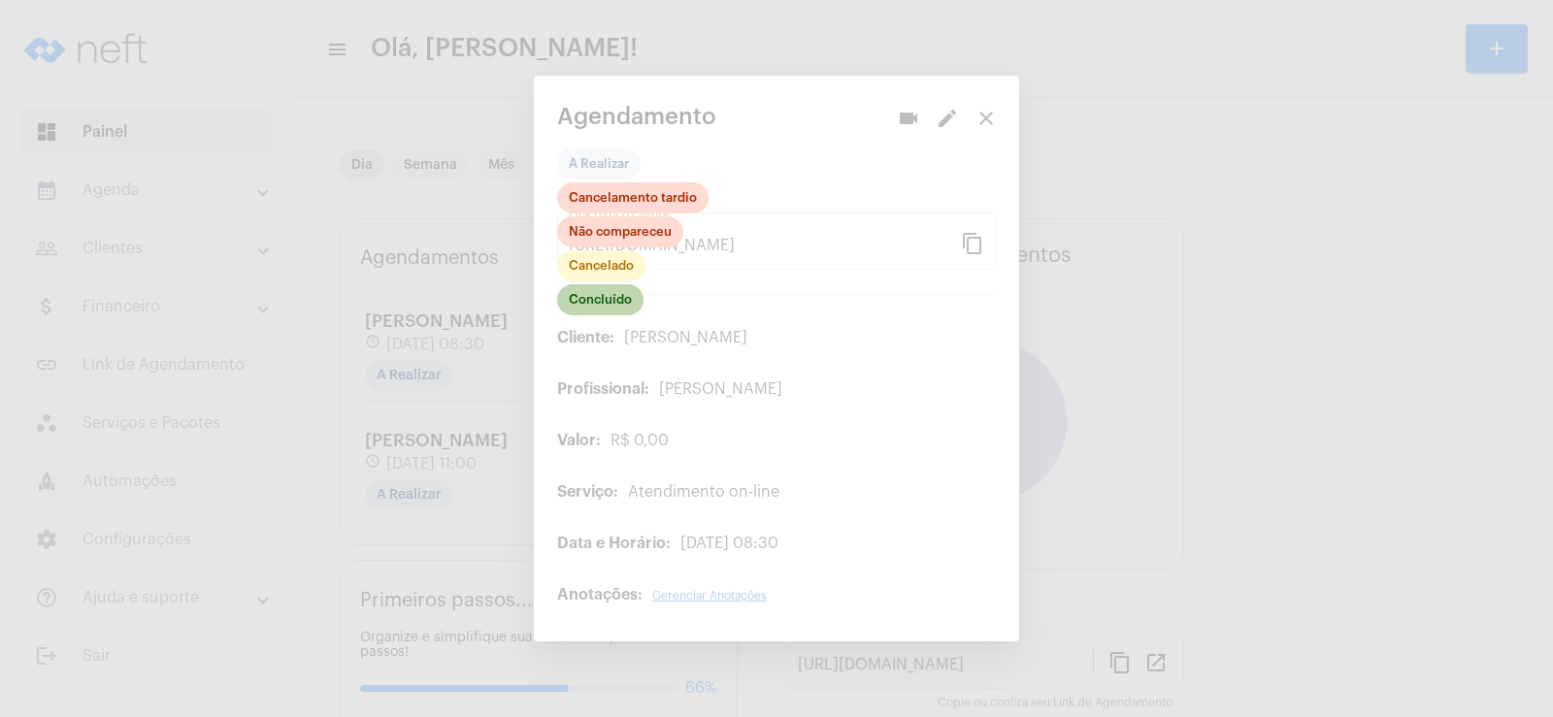
click at [579, 306] on mat-chip "Concluído" at bounding box center [600, 299] width 86 height 31
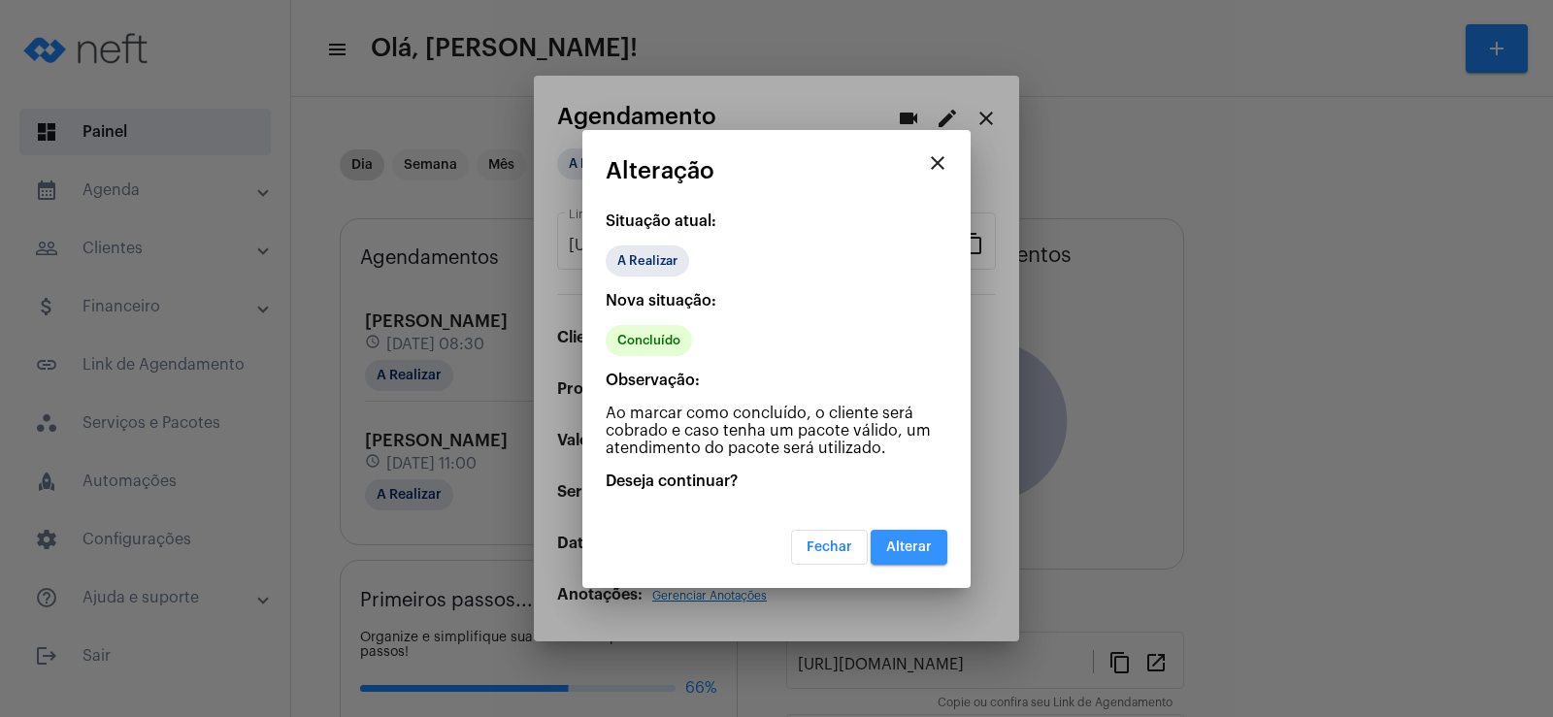
click at [910, 541] on span "Alterar" at bounding box center [909, 548] width 46 height 14
